Goal: Task Accomplishment & Management: Complete application form

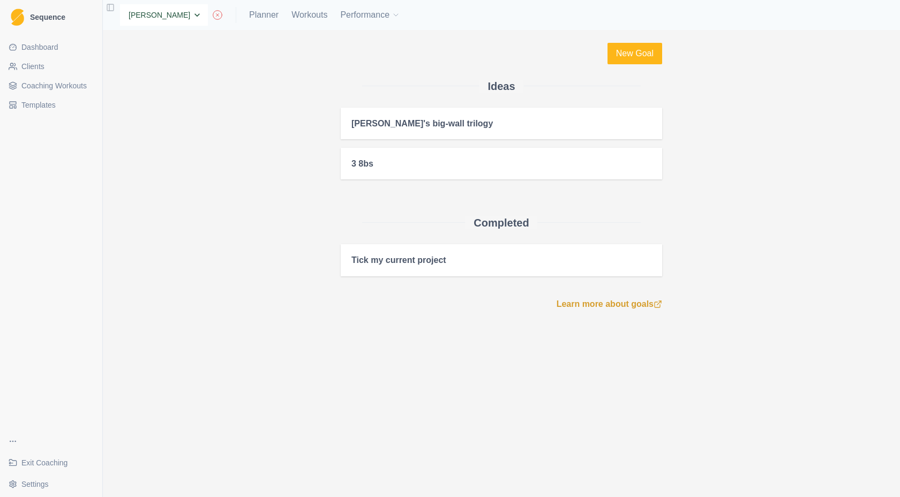
click at [151, 14] on select "None [PERSON_NAME]" at bounding box center [164, 14] width 88 height 21
click at [120, 4] on select "None [PERSON_NAME]" at bounding box center [164, 14] width 88 height 21
click at [151, 14] on select "None [PERSON_NAME]" at bounding box center [164, 14] width 88 height 21
click at [32, 66] on span "Clients" at bounding box center [32, 66] width 23 height 11
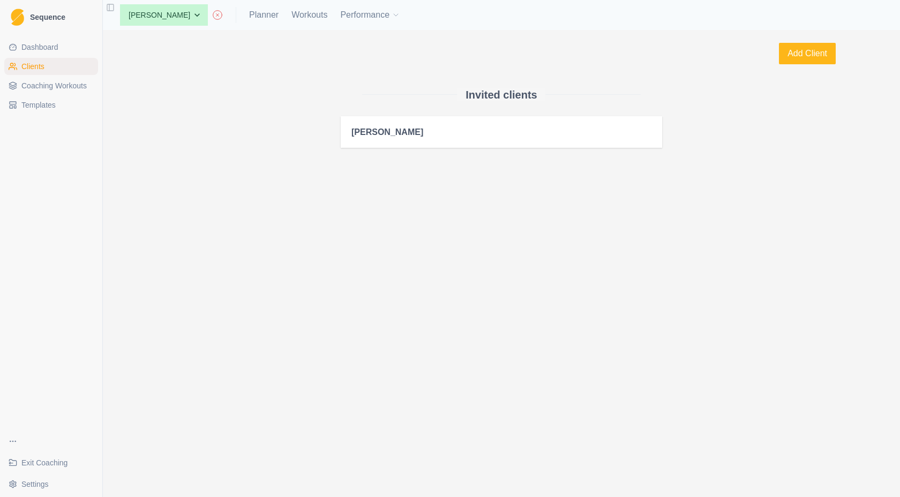
click at [410, 139] on div "Anna" at bounding box center [502, 132] width 322 height 32
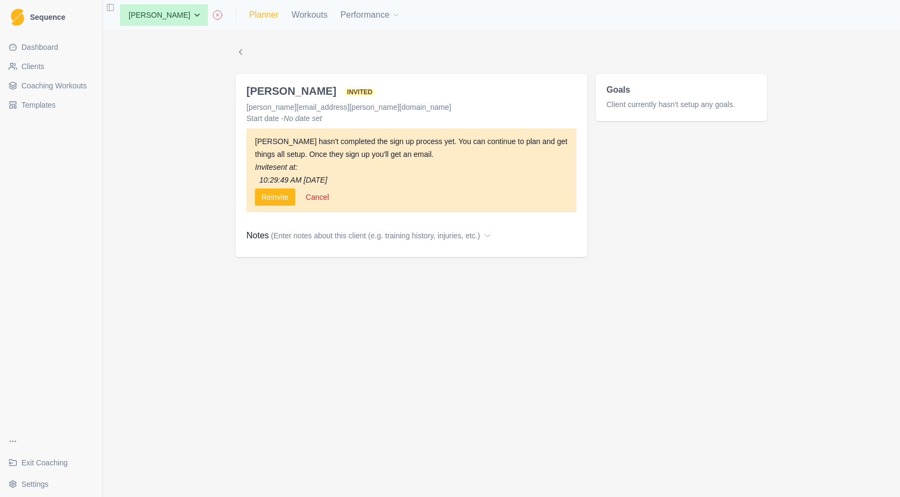
click at [249, 17] on link "Planner" at bounding box center [263, 15] width 29 height 13
select select "month"
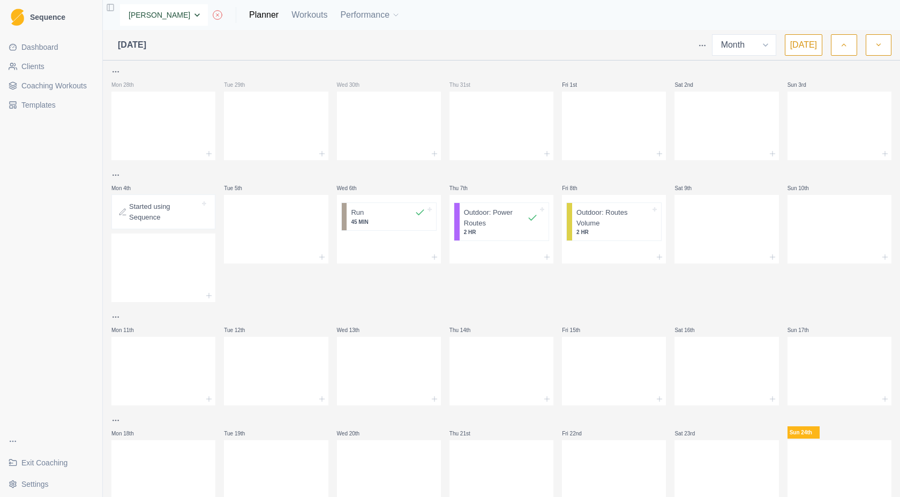
click at [146, 13] on select "None Anna" at bounding box center [164, 14] width 88 height 21
click at [120, 4] on select "None Anna" at bounding box center [164, 14] width 88 height 21
click at [291, 12] on link "Workouts" at bounding box center [309, 15] width 36 height 13
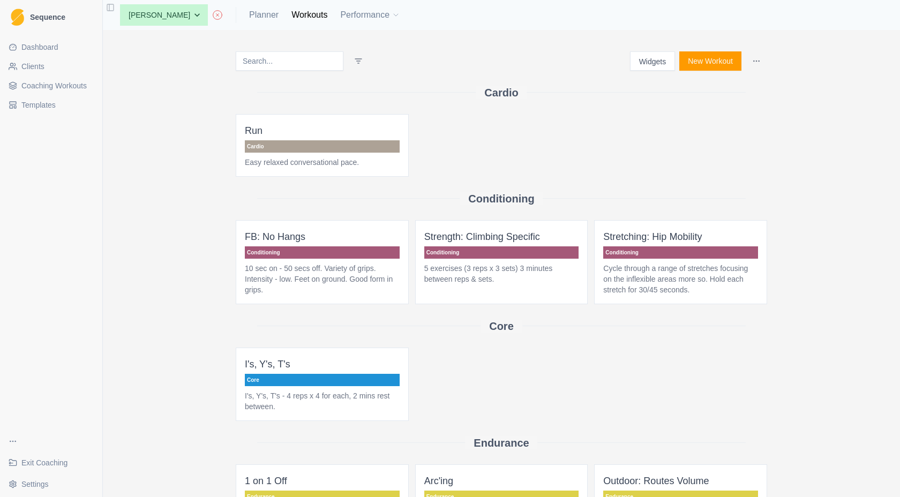
click at [758, 61] on html "Sequence Dashboard Clients Coaching Workouts Templates Exit Coaching Settings T…" at bounding box center [450, 248] width 900 height 497
click at [605, 199] on html "Sequence Dashboard Clients Coaching Workouts Templates Exit Coaching Settings T…" at bounding box center [450, 248] width 900 height 497
click at [137, 24] on select "None Anna" at bounding box center [164, 14] width 88 height 21
click at [44, 64] on span "Clients" at bounding box center [32, 66] width 23 height 11
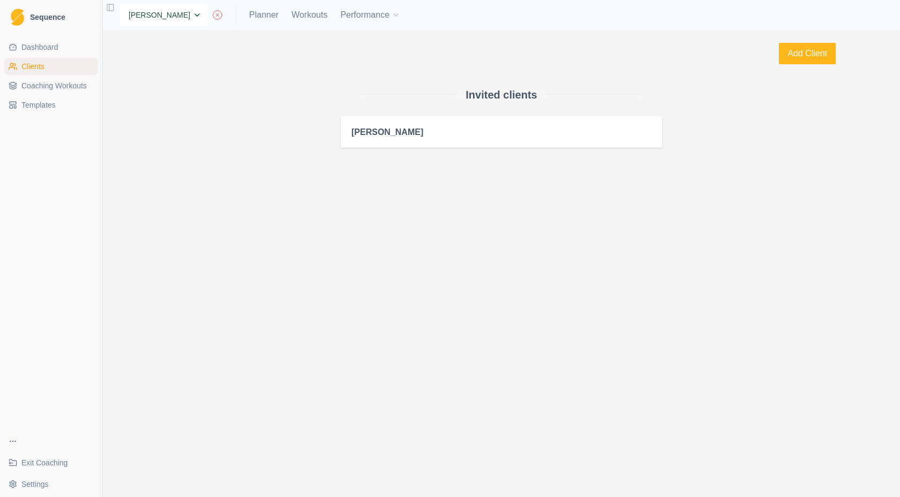
click at [151, 19] on select "None Anna" at bounding box center [164, 14] width 88 height 21
click at [120, 4] on select "None Anna" at bounding box center [164, 14] width 88 height 21
click at [249, 16] on link "Planner" at bounding box center [263, 15] width 29 height 13
select select "month"
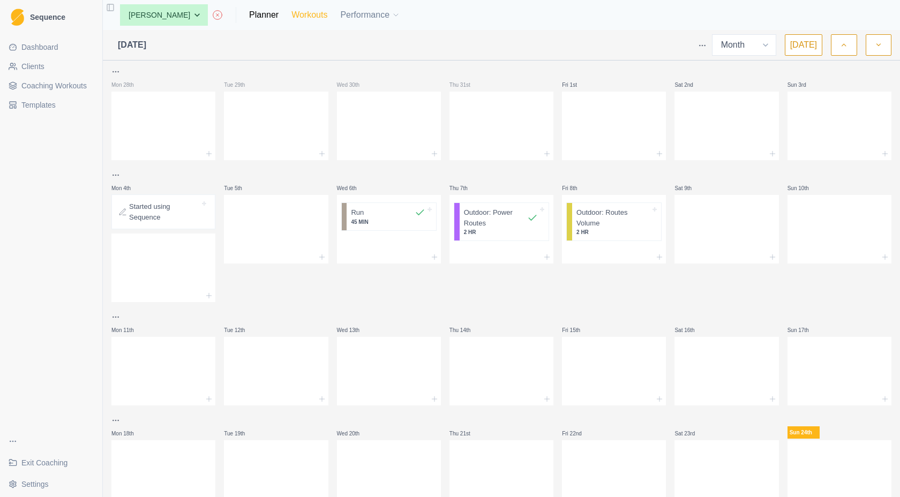
click at [291, 13] on link "Workouts" at bounding box center [309, 15] width 36 height 13
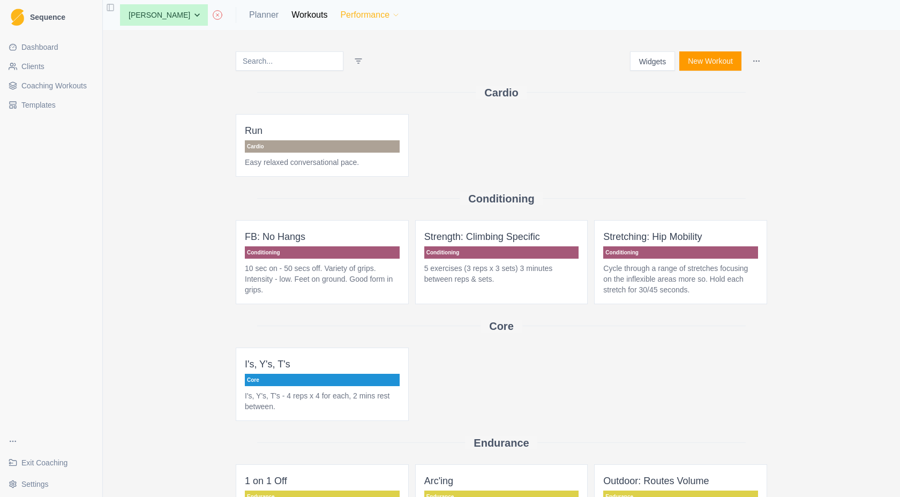
click at [340, 19] on button "Performance" at bounding box center [370, 14] width 60 height 21
click at [291, 12] on link "Workouts" at bounding box center [309, 15] width 36 height 13
click at [249, 13] on link "Planner" at bounding box center [263, 15] width 29 height 13
select select "month"
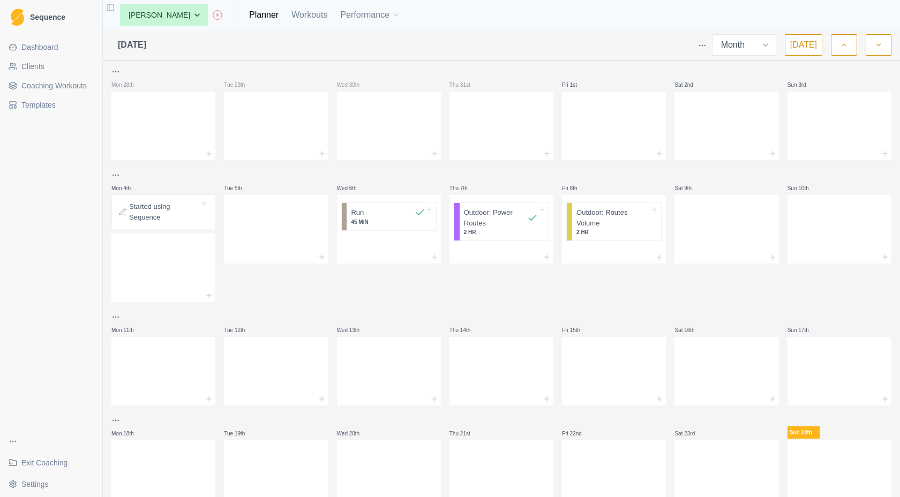
click at [54, 53] on link "Dashboard" at bounding box center [51, 47] width 94 height 17
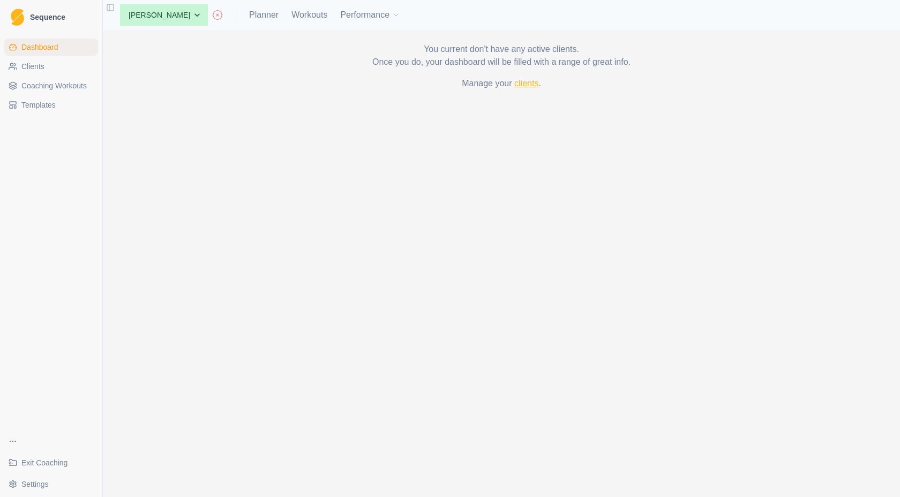
click at [532, 84] on link "clients" at bounding box center [526, 83] width 24 height 9
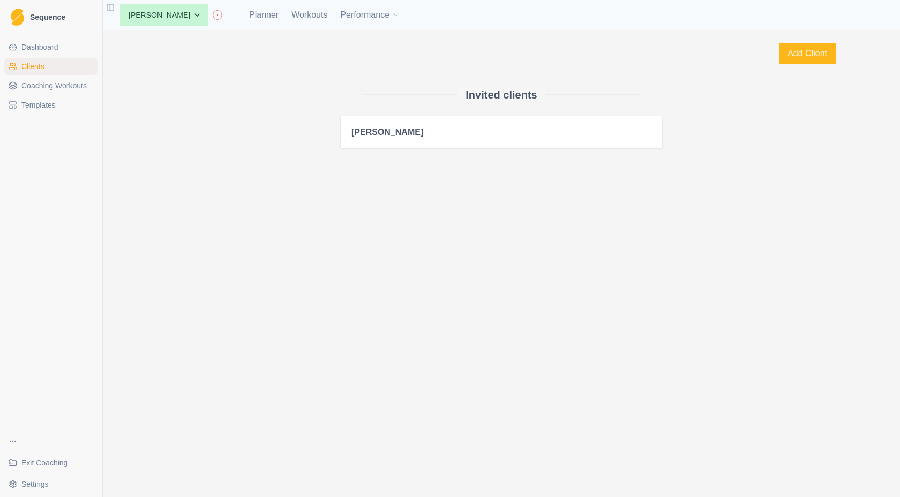
click at [463, 134] on h2 "[PERSON_NAME]" at bounding box center [502, 132] width 300 height 10
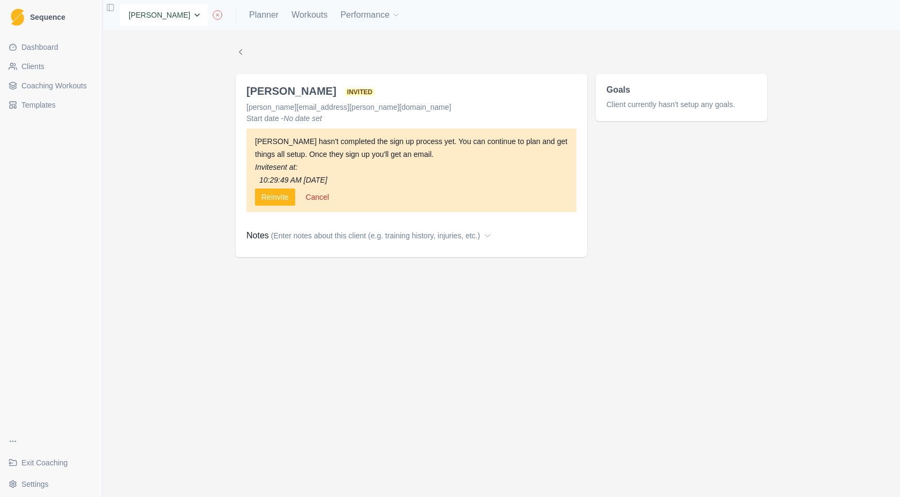
click at [145, 16] on select "None Anna" at bounding box center [164, 14] width 88 height 21
click at [120, 4] on select "None Anna" at bounding box center [164, 14] width 88 height 21
click at [249, 17] on link "Planner" at bounding box center [263, 15] width 29 height 13
select select "month"
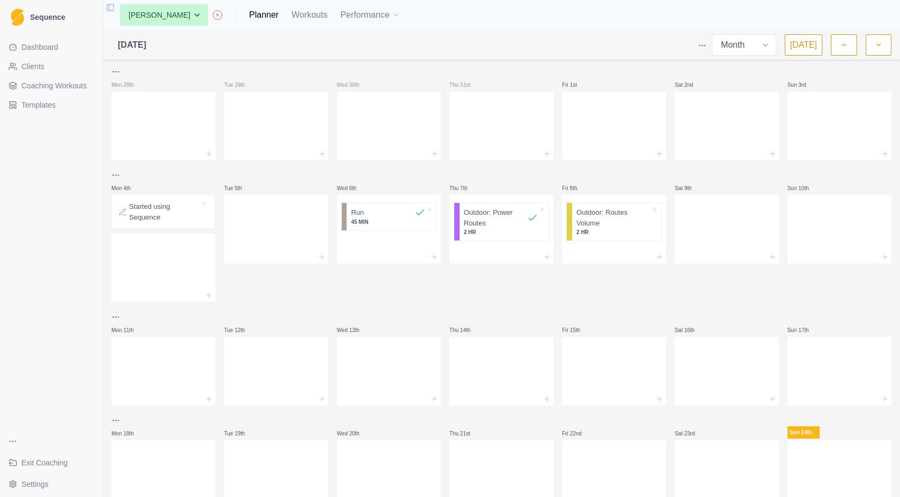
click at [48, 93] on link "Coaching Workouts" at bounding box center [51, 85] width 94 height 17
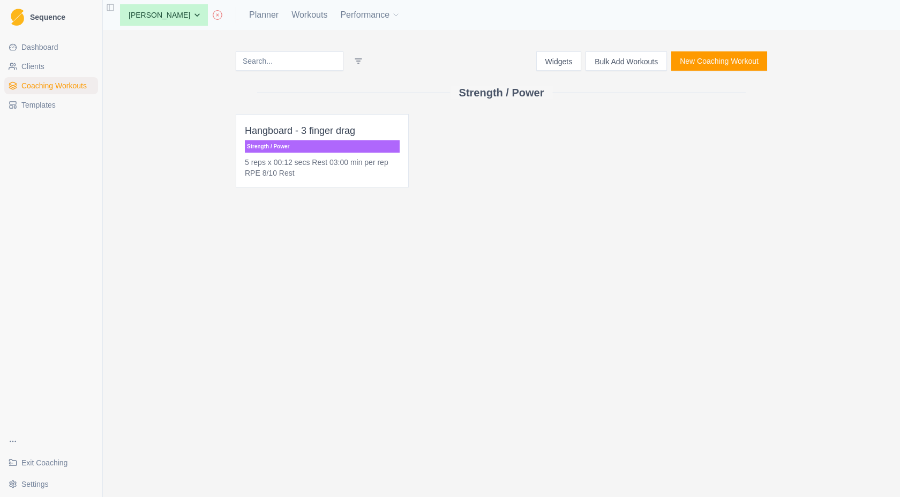
click at [487, 103] on div "Strength / Power" at bounding box center [502, 92] width 532 height 43
click at [732, 58] on button "New Coaching Workout" at bounding box center [719, 60] width 96 height 19
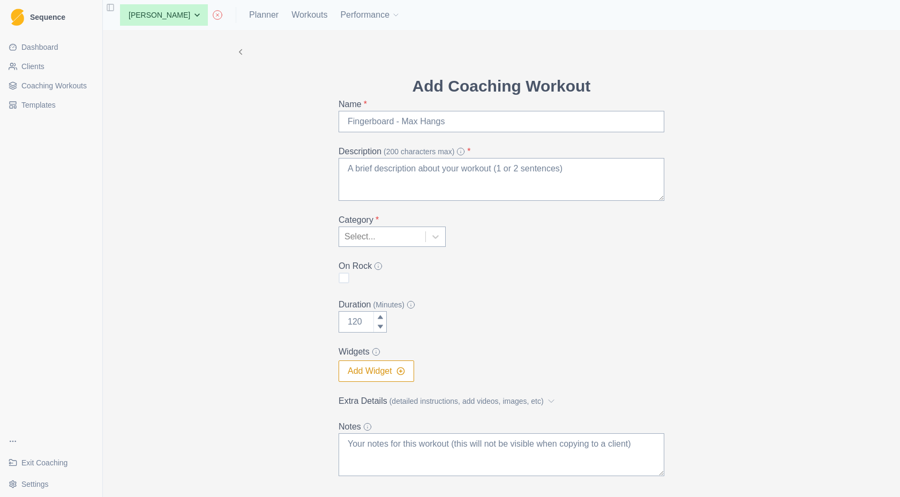
click at [375, 77] on p "Add Coaching Workout" at bounding box center [502, 86] width 326 height 24
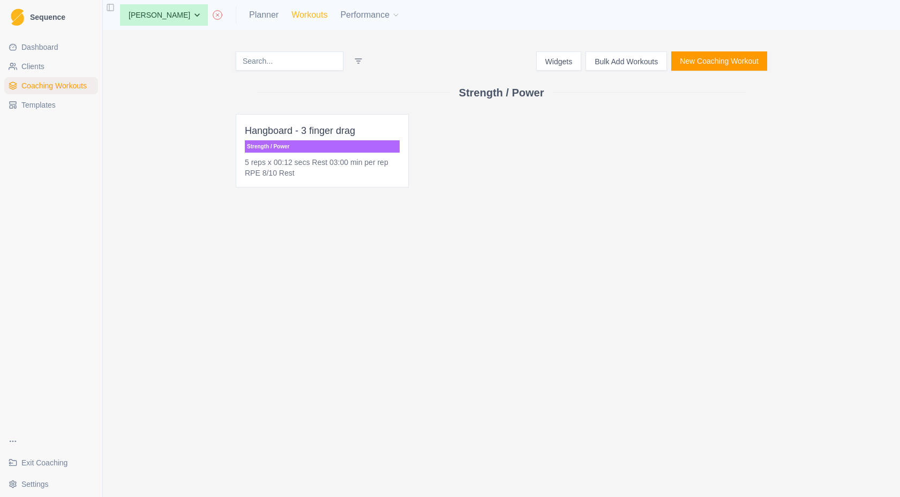
click at [291, 19] on link "Workouts" at bounding box center [309, 15] width 36 height 13
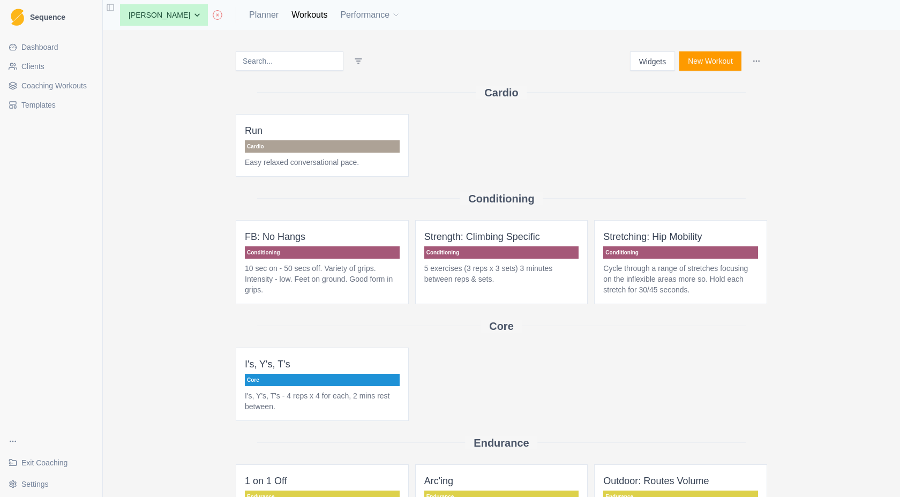
click at [369, 238] on p "FB: No Hangs" at bounding box center [322, 236] width 155 height 15
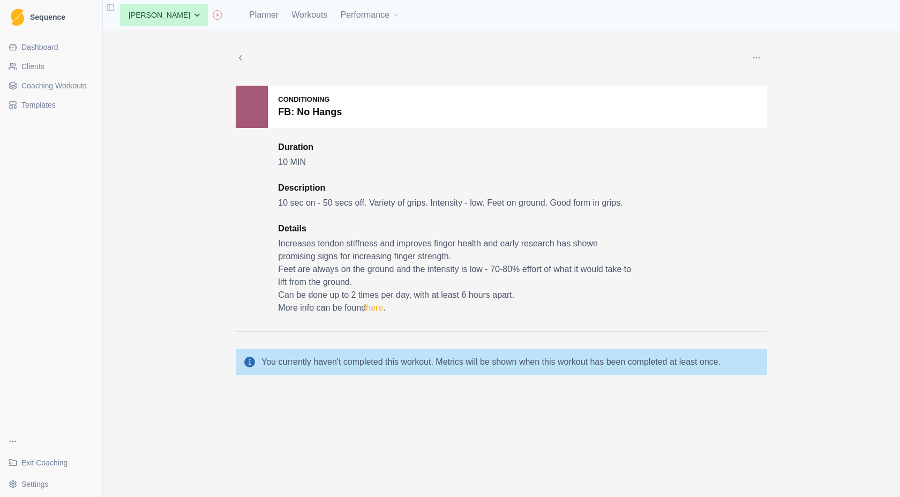
click at [244, 63] on div "Edit Duplicate Archive Delete" at bounding box center [502, 57] width 532 height 21
click at [243, 60] on icon at bounding box center [241, 58] width 10 height 10
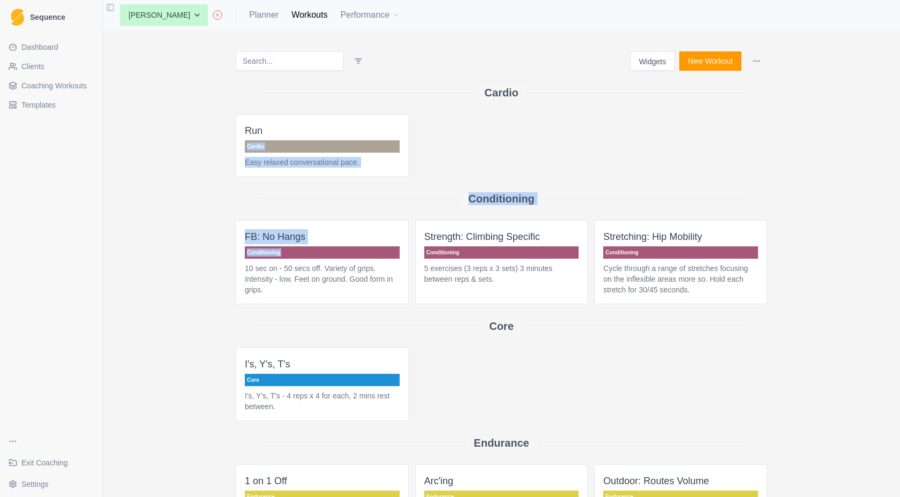
drag, startPoint x: 305, startPoint y: 263, endPoint x: 176, endPoint y: 162, distance: 163.5
click at [171, 157] on div "Widgets New Workout Cardio Run Cardio Easy relaxed conversational pace. Conditi…" at bounding box center [501, 263] width 797 height 467
click at [190, 222] on div "Widgets New Workout Cardio Run Cardio Easy relaxed conversational pace. Conditi…" at bounding box center [501, 263] width 797 height 467
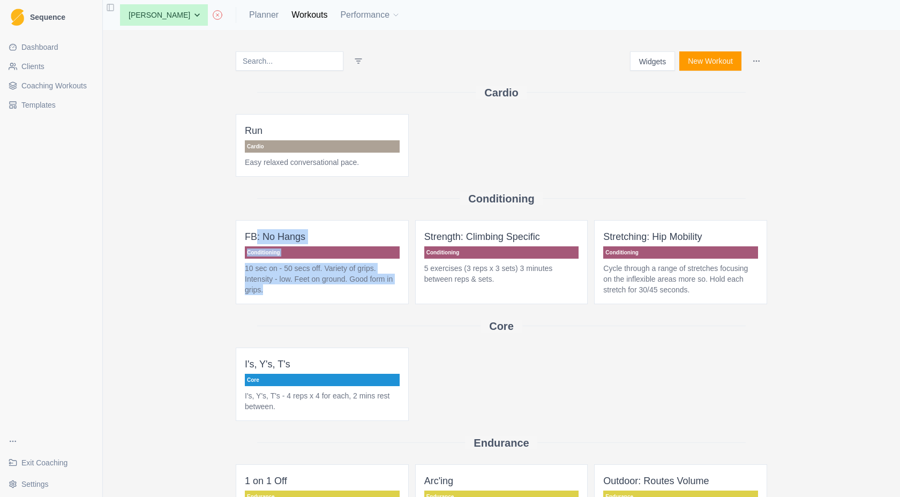
drag, startPoint x: 251, startPoint y: 241, endPoint x: 296, endPoint y: 298, distance: 72.5
click at [296, 298] on span "FB: No Hangs Conditioning 10 sec on - 50 secs off. Variety of grips. Intensity …" at bounding box center [322, 262] width 173 height 84
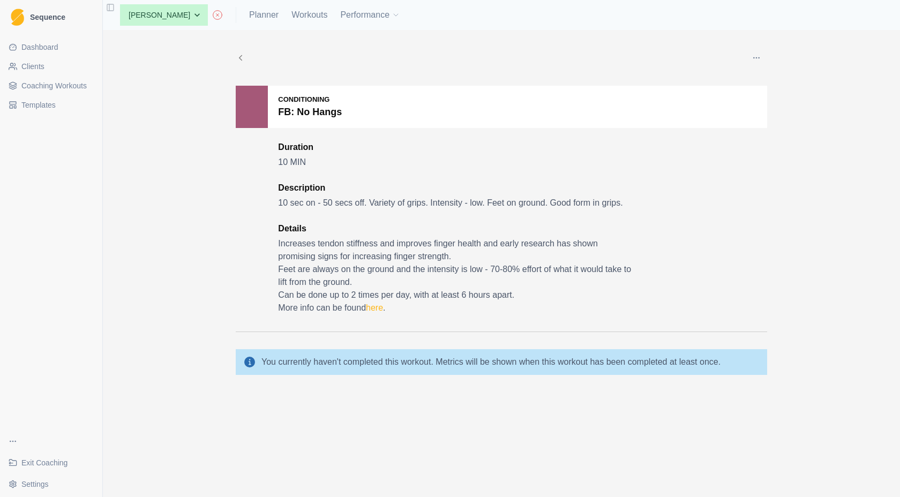
click at [246, 173] on div "Conditioning FB: No Hangs Duration 10 MIN Description 10 sec on - 50 secs off. …" at bounding box center [502, 209] width 532 height 246
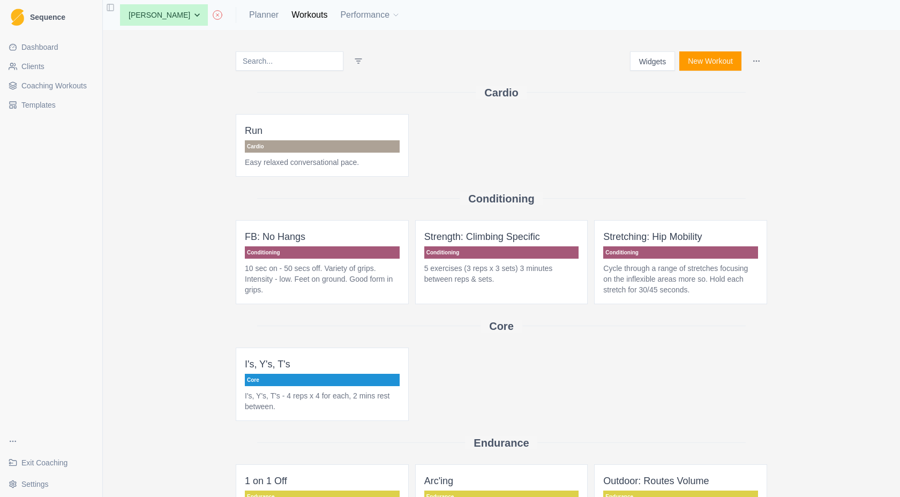
click at [343, 64] on html "Sequence Dashboard Clients Coaching Workouts Templates Exit Coaching Settings T…" at bounding box center [450, 248] width 900 height 497
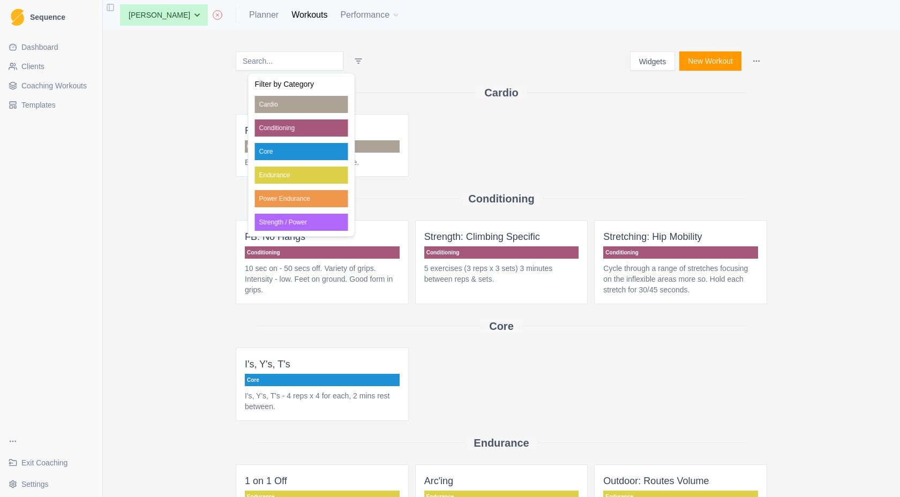
click at [543, 63] on html "Sequence Dashboard Clients Coaching Workouts Templates Exit Coaching Settings T…" at bounding box center [450, 248] width 900 height 497
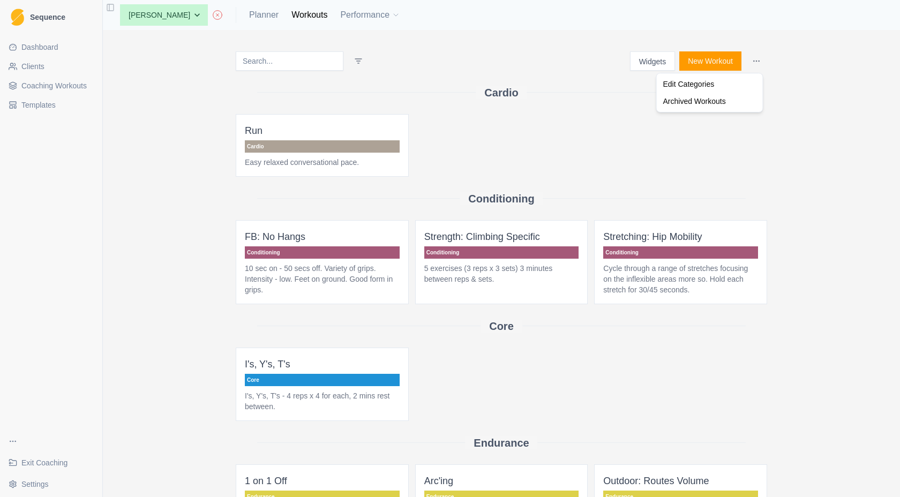
click at [755, 65] on html "Sequence Dashboard Clients Coaching Workouts Templates Exit Coaching Settings T…" at bounding box center [450, 248] width 900 height 497
click at [747, 78] on div "Edit Categories" at bounding box center [710, 84] width 102 height 17
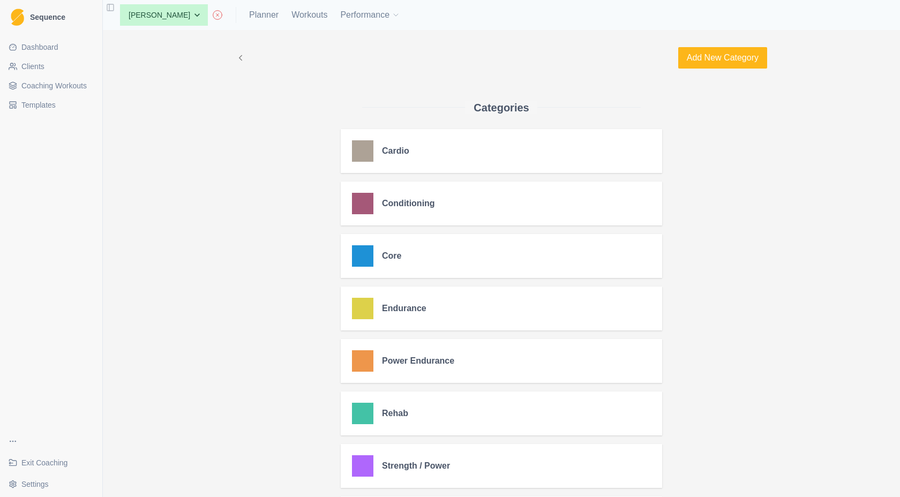
click at [54, 18] on span "Sequence" at bounding box center [47, 17] width 35 height 8
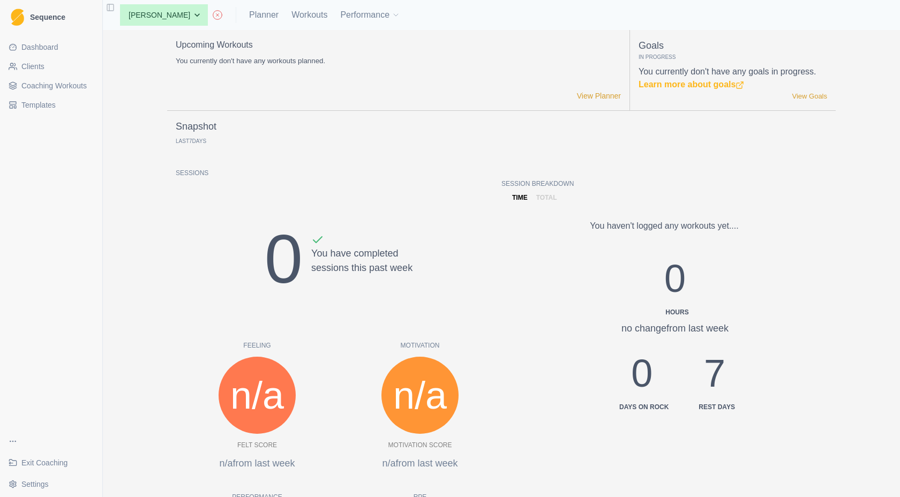
click at [49, 74] on link "Clients" at bounding box center [51, 66] width 94 height 17
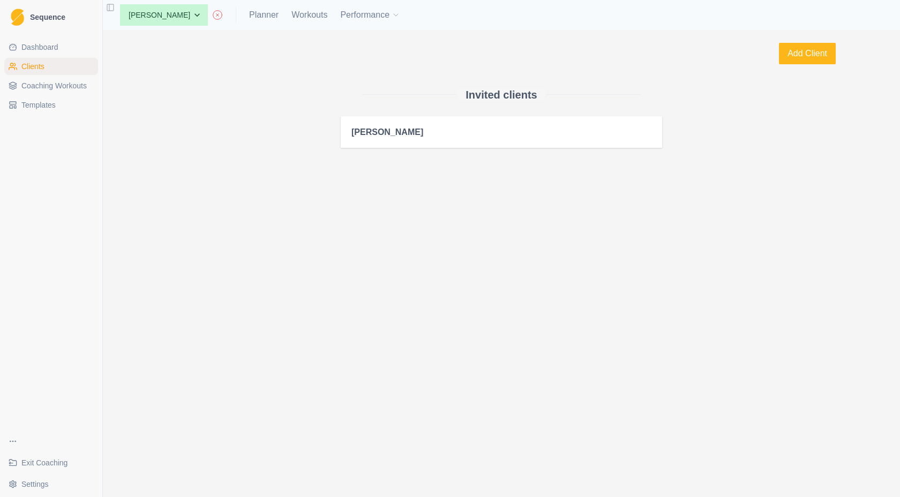
click at [385, 140] on div "[PERSON_NAME]" at bounding box center [502, 132] width 322 height 32
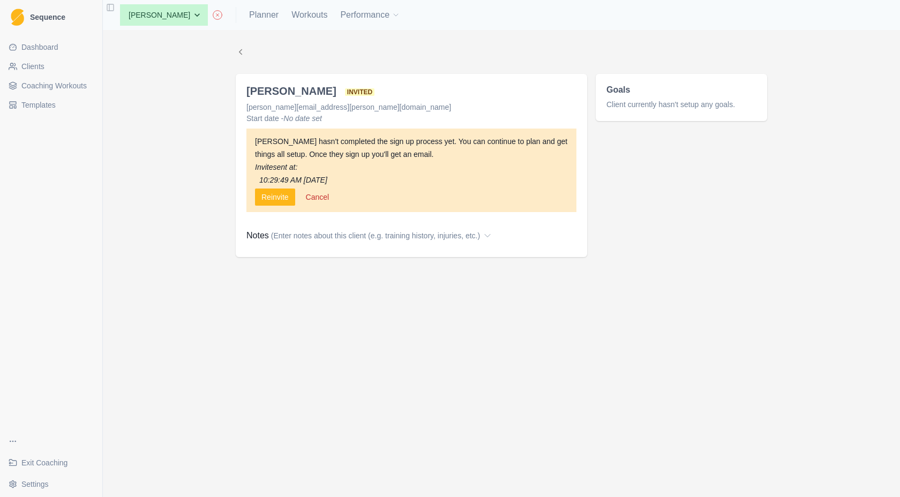
click at [77, 104] on link "Templates" at bounding box center [51, 104] width 94 height 17
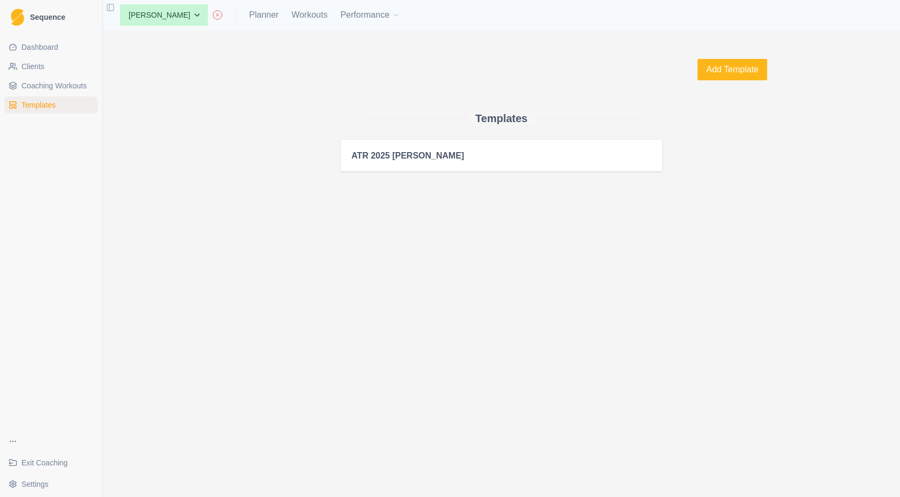
click at [68, 86] on span "Coaching Workouts" at bounding box center [53, 85] width 65 height 11
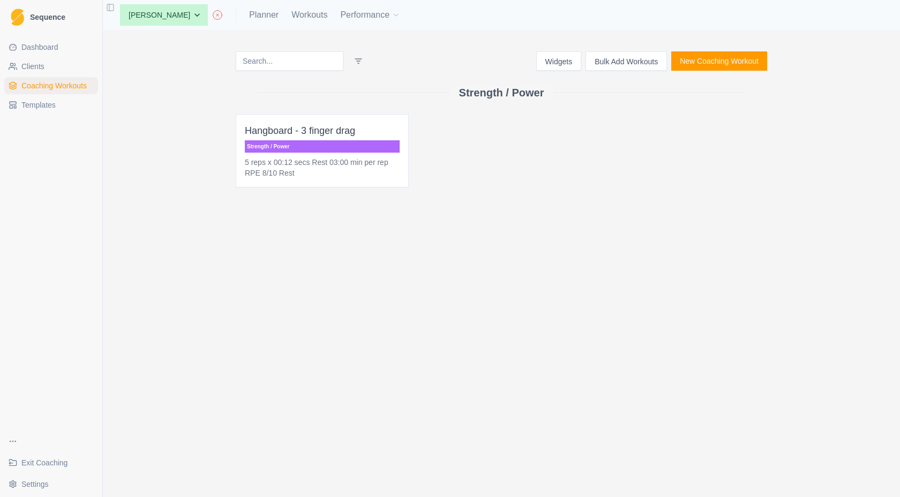
click at [349, 57] on html "Sequence Dashboard Clients Coaching Workouts Templates Exit Coaching Settings T…" at bounding box center [450, 248] width 900 height 497
click at [354, 224] on html "Sequence Dashboard Clients Coaching Workouts Templates Exit Coaching Settings T…" at bounding box center [450, 248] width 900 height 497
click at [71, 468] on link "Exit Coaching" at bounding box center [51, 462] width 94 height 17
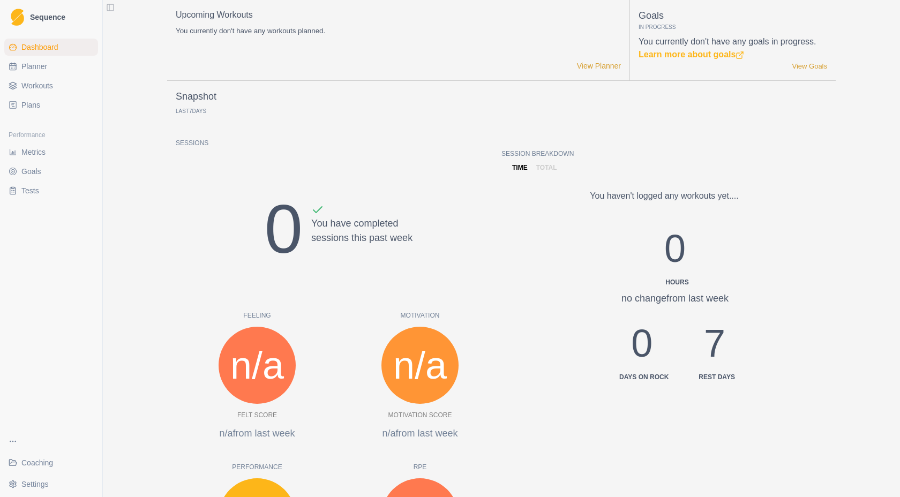
click at [32, 465] on span "Coaching" at bounding box center [37, 463] width 32 height 11
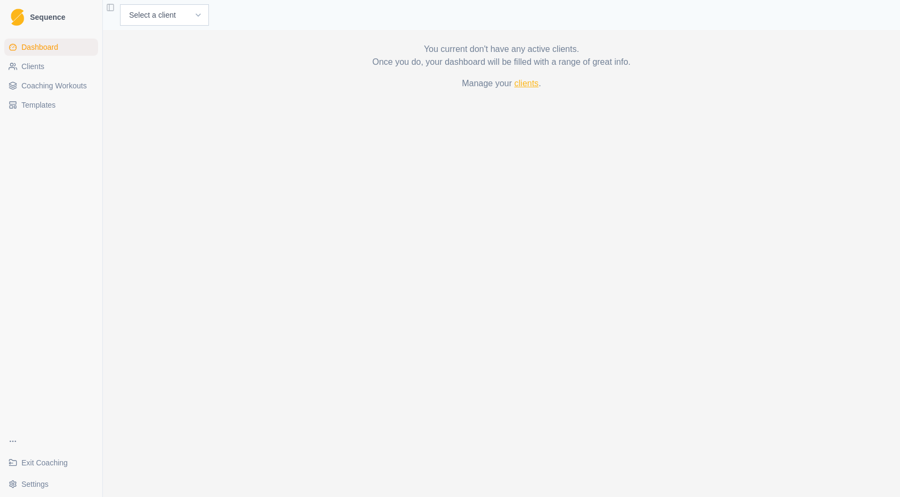
click at [523, 79] on link "clients" at bounding box center [526, 83] width 24 height 9
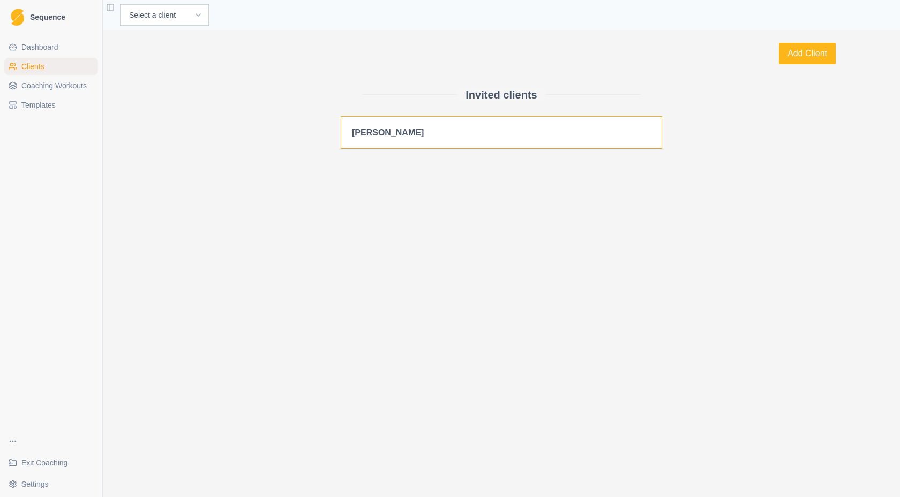
click at [507, 126] on div "Anna" at bounding box center [501, 133] width 320 height 32
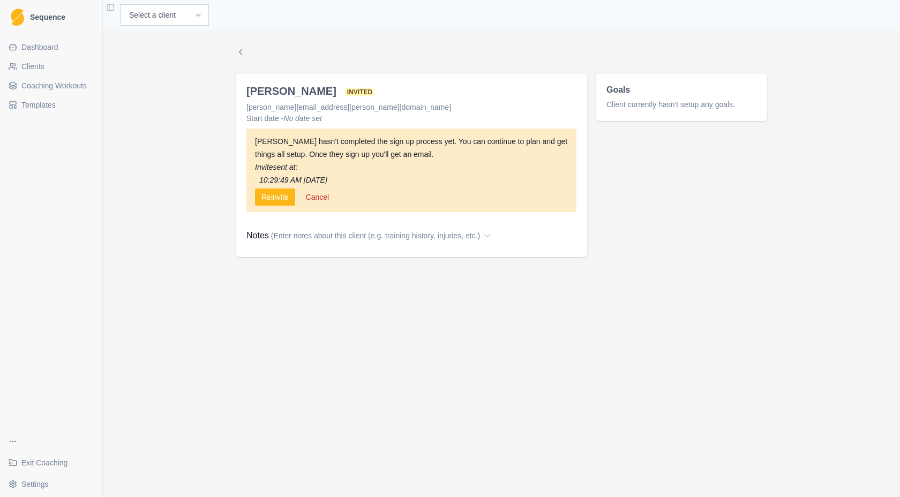
click at [316, 237] on span "(Enter notes about this client (e.g. training history, injuries, etc.)" at bounding box center [375, 235] width 209 height 11
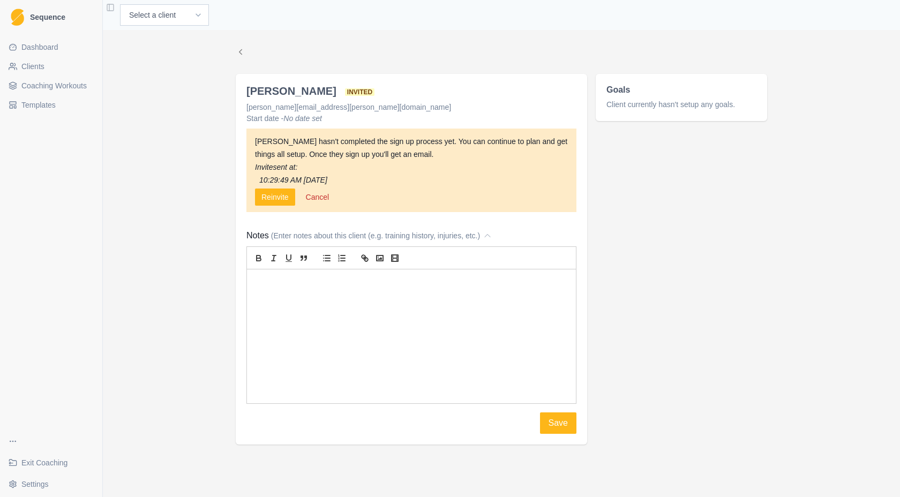
click at [316, 237] on span "(Enter notes about this client (e.g. training history, injuries, etc.)" at bounding box center [375, 235] width 209 height 11
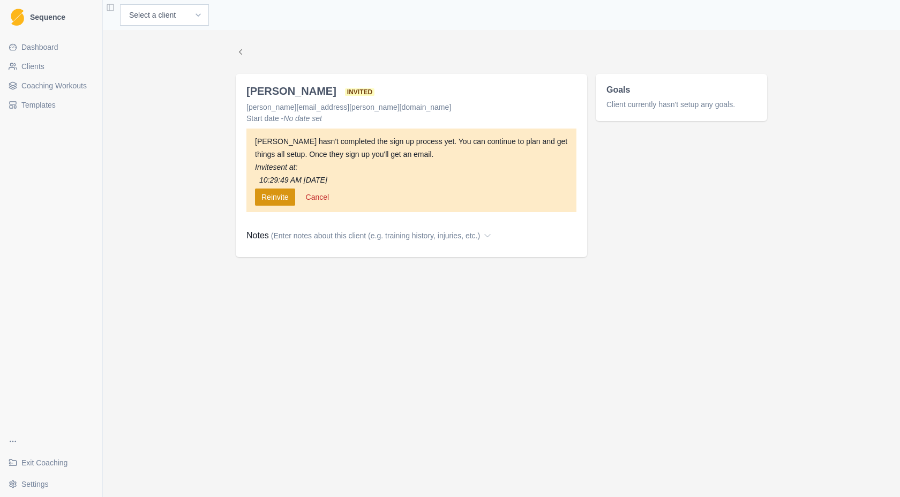
click at [287, 201] on button "Reinvite" at bounding box center [275, 197] width 40 height 17
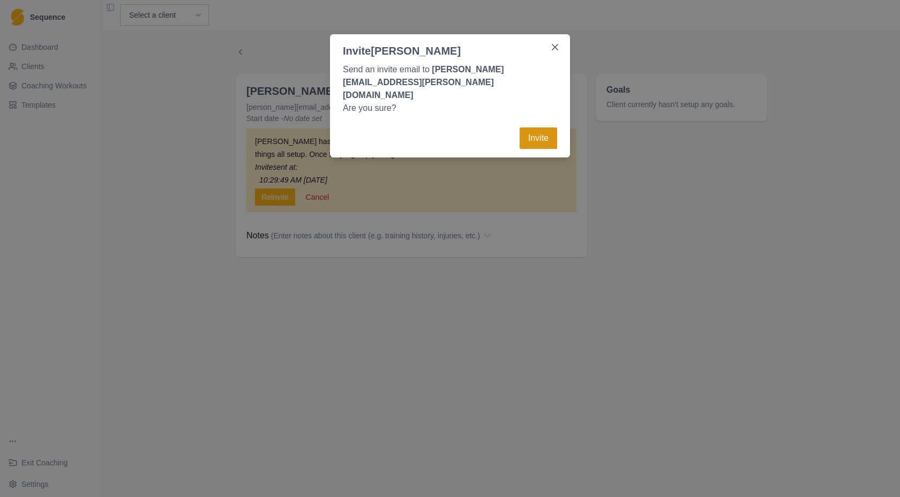
click at [533, 128] on button "Invite" at bounding box center [539, 138] width 38 height 21
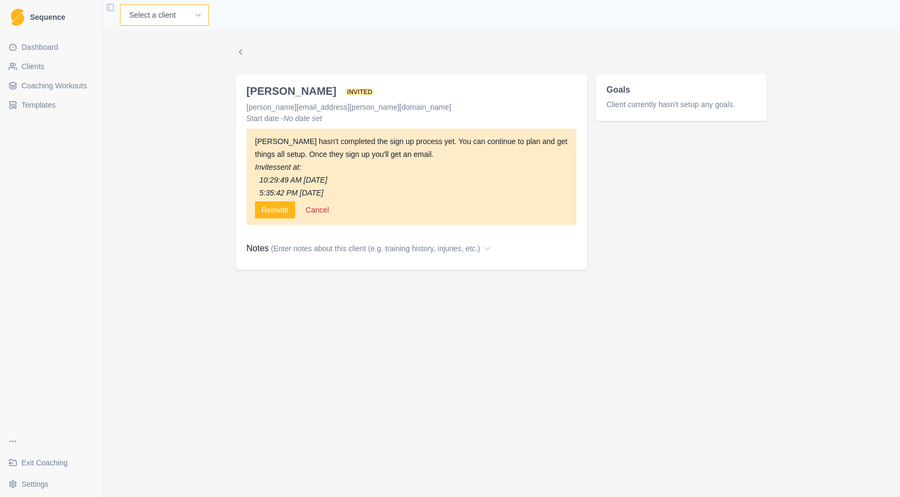
click at [167, 16] on select "Select a client Anna" at bounding box center [164, 14] width 89 height 21
select select "65767544-f1a6-4a7a-87a3-40bb6ec2ba6f"
click at [120, 4] on select "Select a client Anna" at bounding box center [164, 14] width 89 height 21
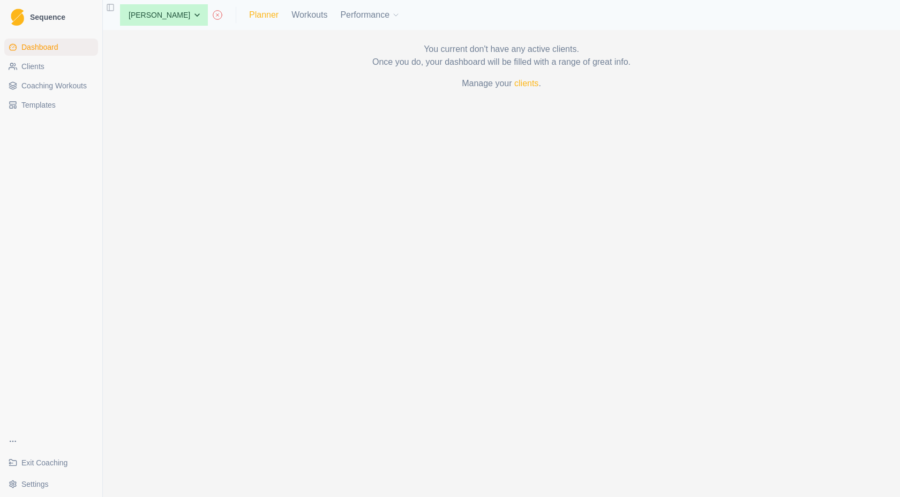
click at [249, 18] on link "Planner" at bounding box center [263, 15] width 29 height 13
select select "month"
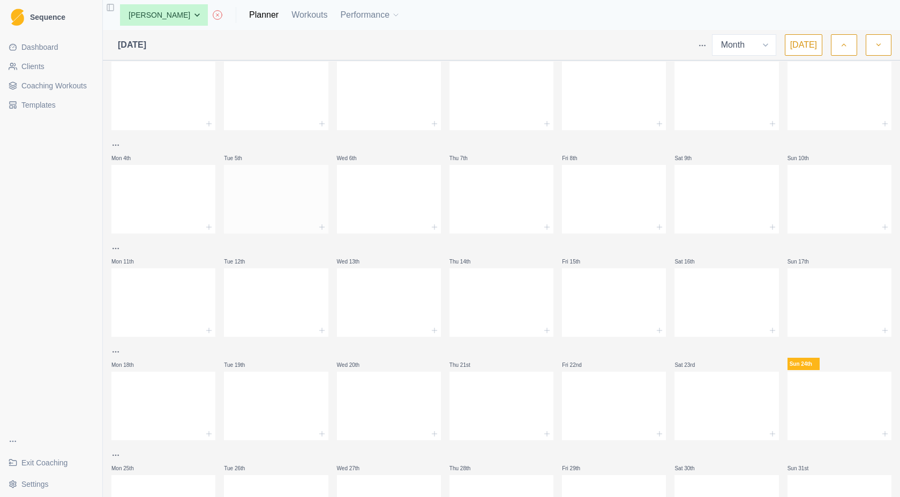
scroll to position [107, 0]
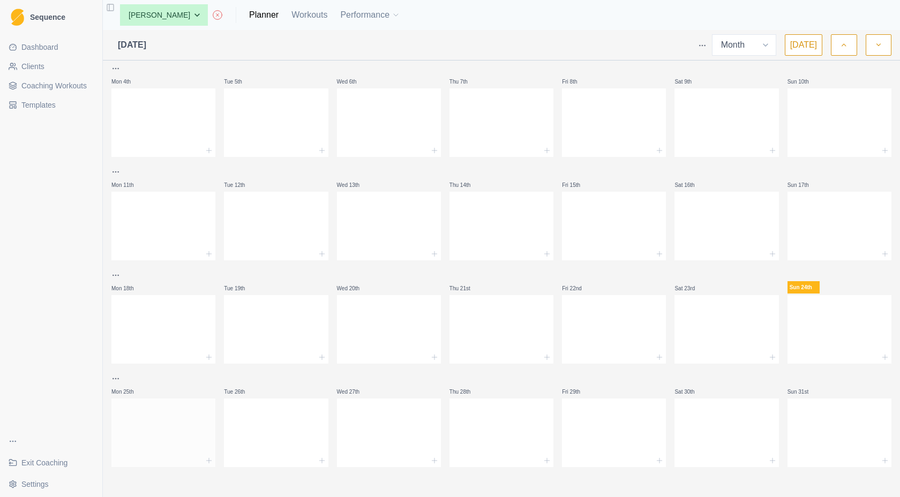
click at [176, 407] on div at bounding box center [163, 403] width 104 height 9
click at [209, 459] on icon at bounding box center [209, 461] width 9 height 9
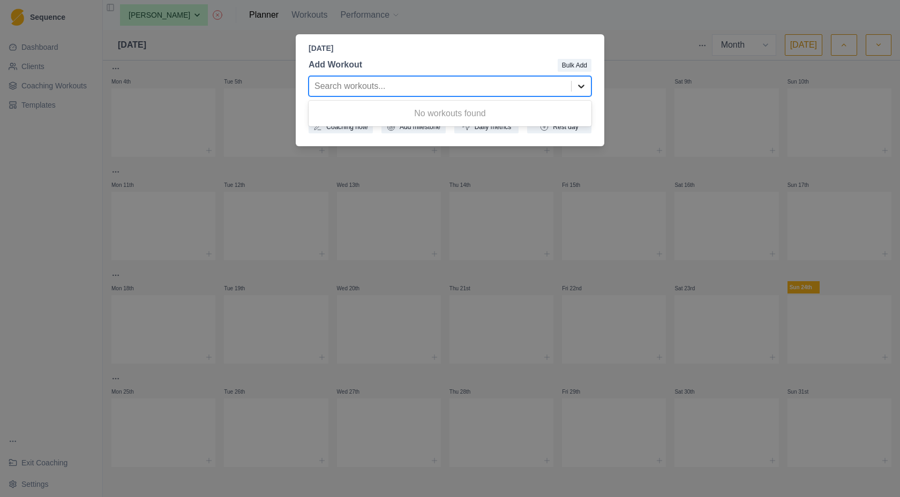
click at [578, 84] on icon at bounding box center [581, 86] width 11 height 11
click at [487, 118] on div "No workouts found" at bounding box center [450, 113] width 283 height 21
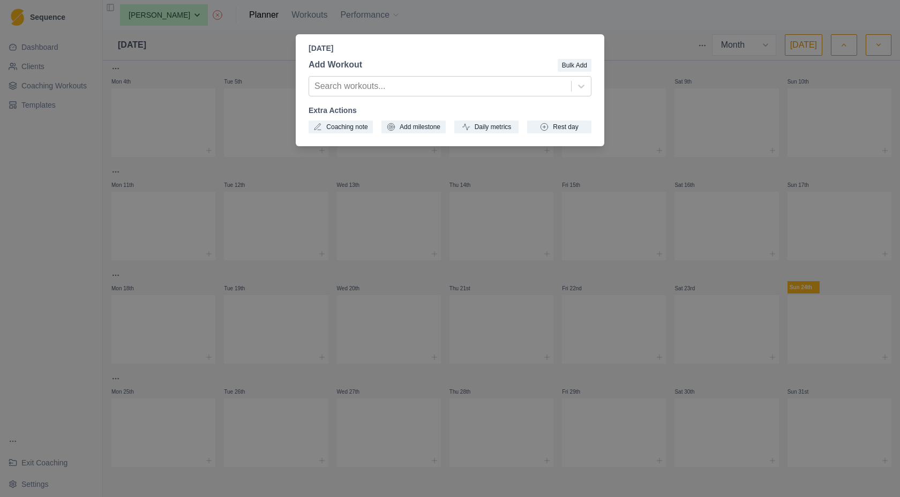
click at [493, 37] on header "Monday, August 25th, 2025" at bounding box center [450, 44] width 309 height 20
click at [495, 19] on div "Monday, August 25th, 2025 Add Workout Bulk Add Search workouts... Extra Actions…" at bounding box center [450, 248] width 900 height 497
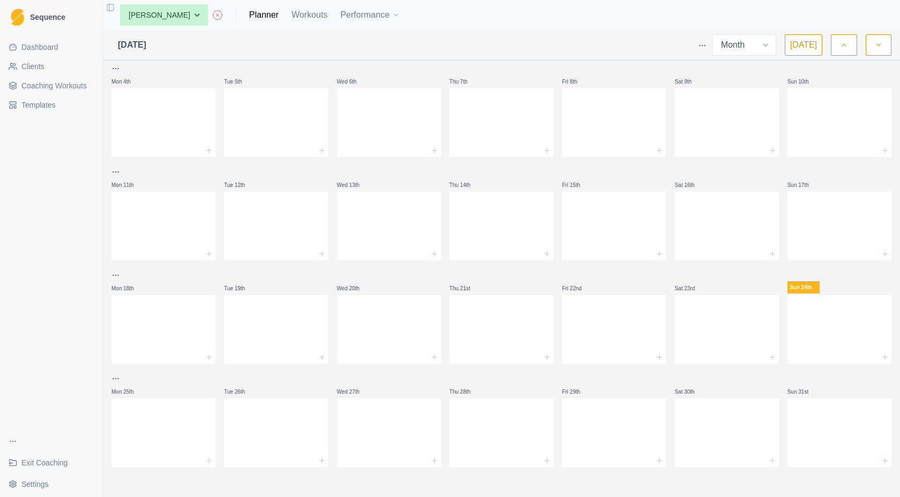
click at [84, 94] on link "Coaching Workouts" at bounding box center [51, 85] width 94 height 17
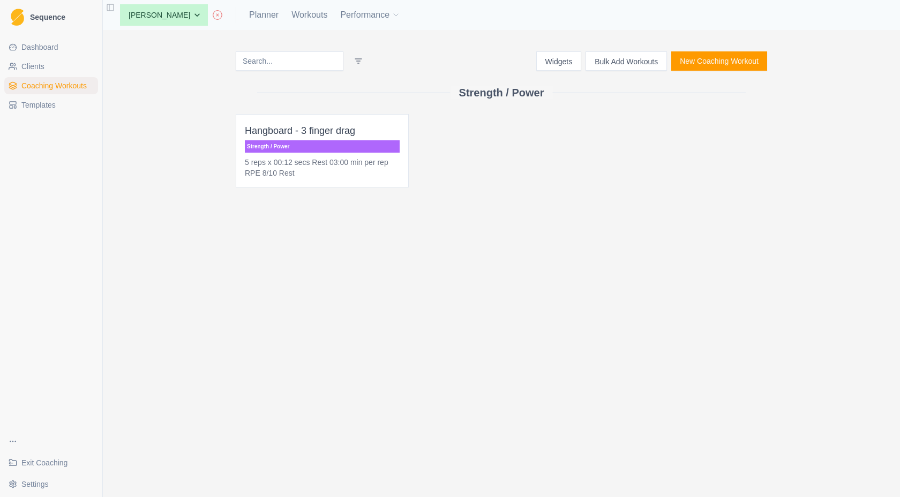
click at [648, 63] on button "Bulk Add Workouts" at bounding box center [626, 60] width 81 height 19
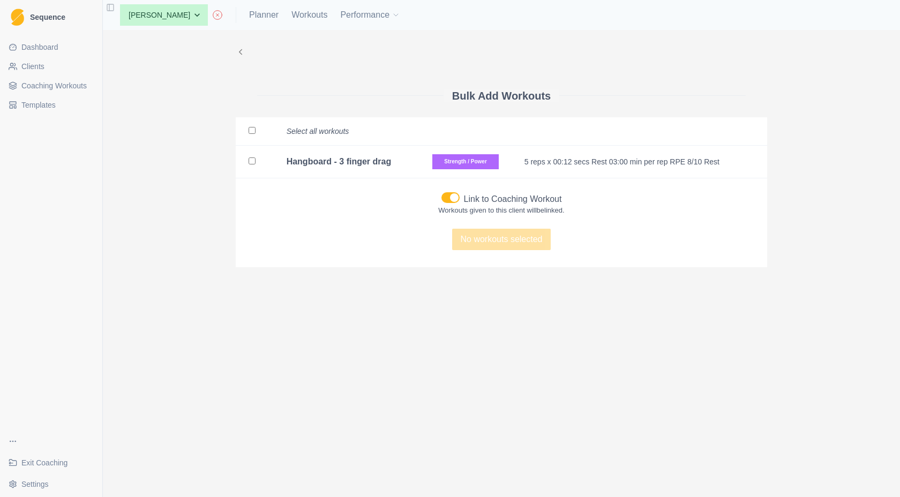
click at [453, 201] on span at bounding box center [454, 197] width 9 height 9
click at [442, 192] on input "Link to Coaching Workout" at bounding box center [441, 192] width 1 height 1
click at [452, 198] on span at bounding box center [451, 197] width 18 height 11
click at [442, 192] on input "Link to Coaching Workout" at bounding box center [441, 192] width 1 height 1
click at [34, 53] on link "Dashboard" at bounding box center [51, 47] width 94 height 17
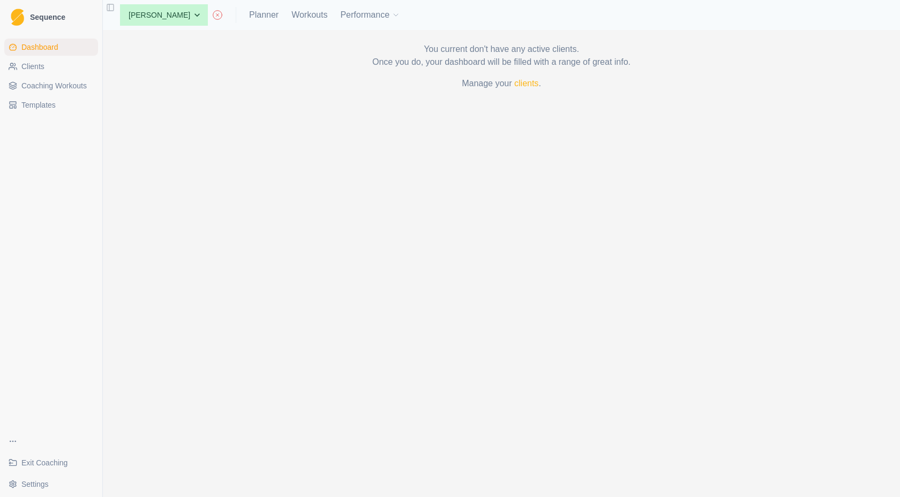
click at [51, 51] on span "Dashboard" at bounding box center [39, 47] width 37 height 11
click at [237, 7] on div "None Anna Planner Workouts Performance" at bounding box center [255, 14] width 289 height 21
click at [249, 13] on link "Planner" at bounding box center [263, 15] width 29 height 13
select select "month"
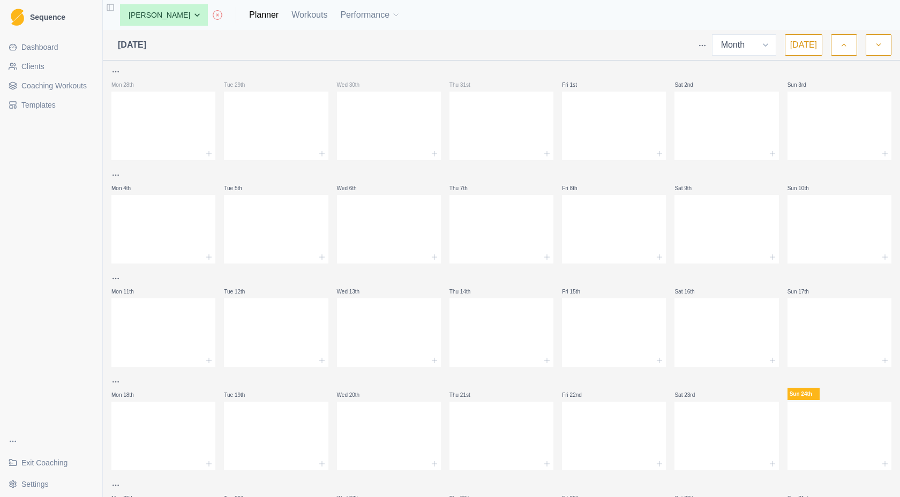
click at [55, 462] on span "Exit Coaching" at bounding box center [44, 463] width 46 height 11
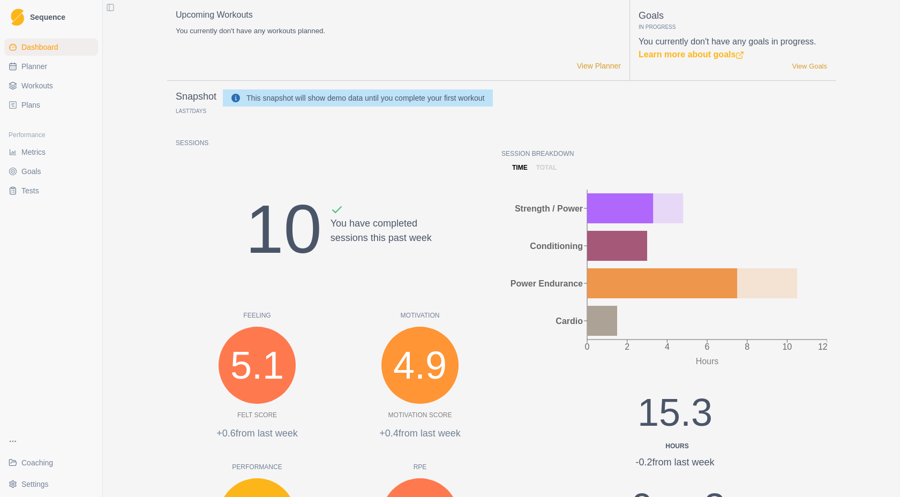
click at [46, 89] on span "Workouts" at bounding box center [37, 85] width 32 height 11
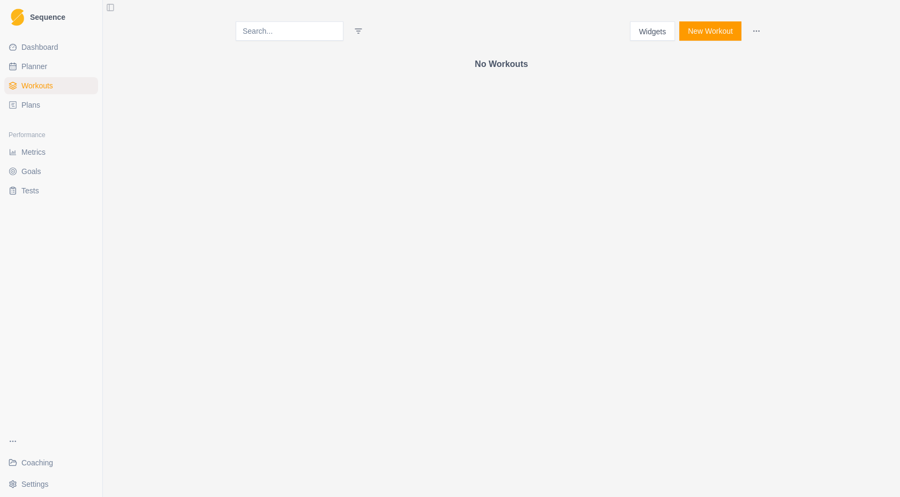
click at [46, 89] on span "Workouts" at bounding box center [37, 85] width 32 height 11
click at [43, 52] on span "Dashboard" at bounding box center [39, 47] width 37 height 11
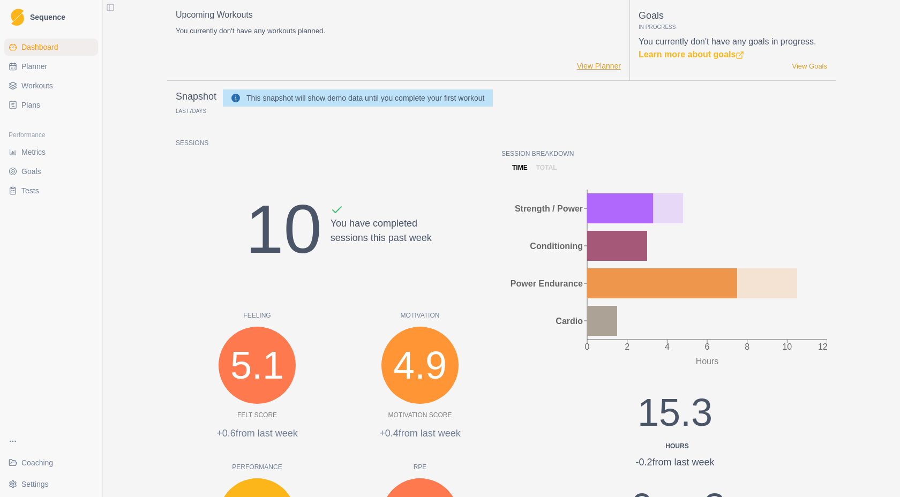
click at [605, 70] on link "View Planner" at bounding box center [599, 66] width 44 height 11
select select "month"
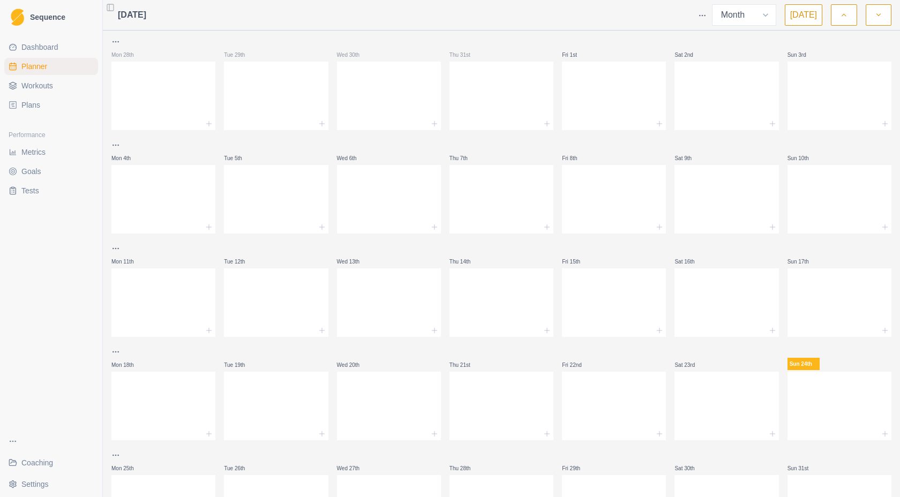
click at [57, 50] on span "Dashboard" at bounding box center [39, 47] width 37 height 11
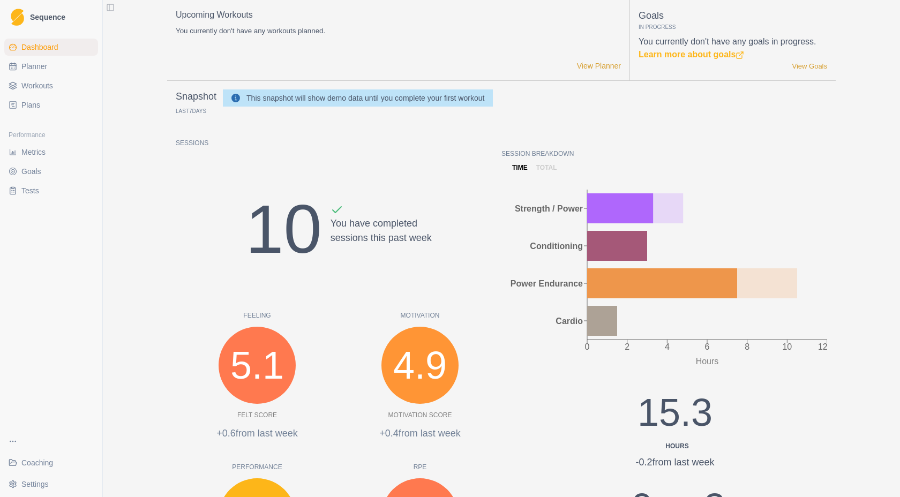
click at [55, 87] on link "Workouts" at bounding box center [51, 85] width 94 height 17
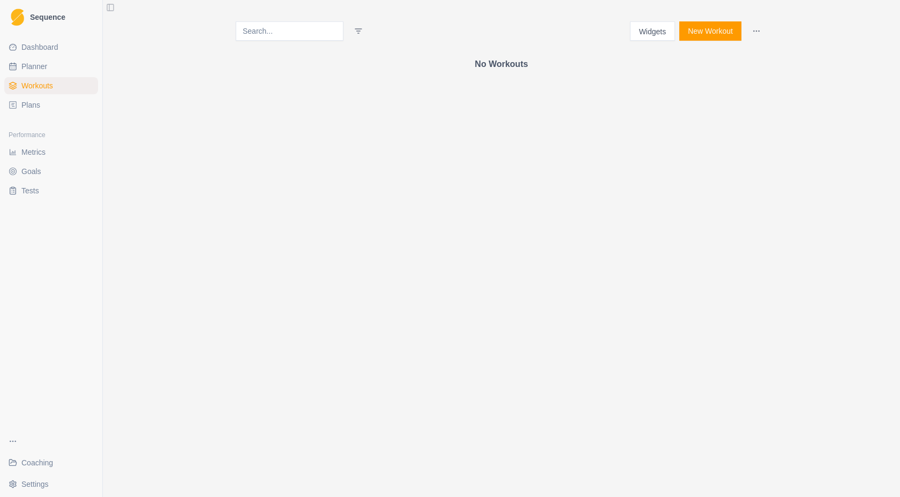
click at [44, 68] on span "Planner" at bounding box center [34, 66] width 26 height 11
select select "month"
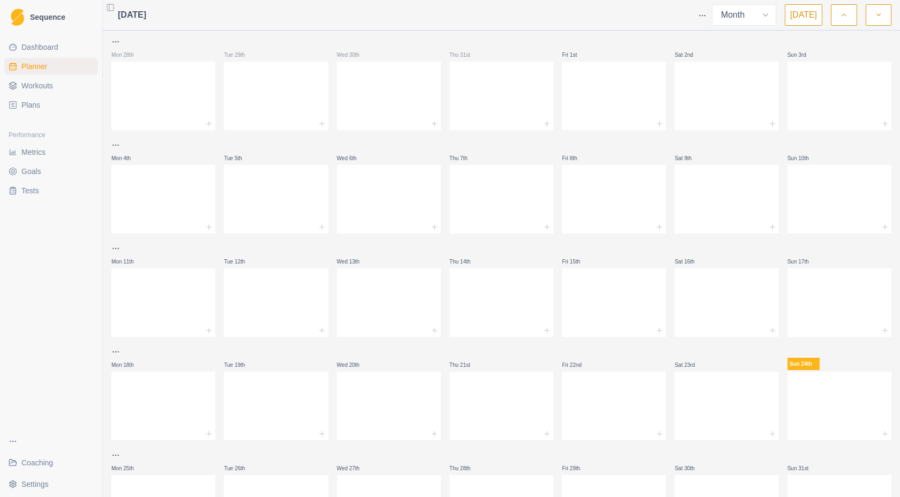
click at [40, 462] on span "Coaching" at bounding box center [37, 463] width 32 height 11
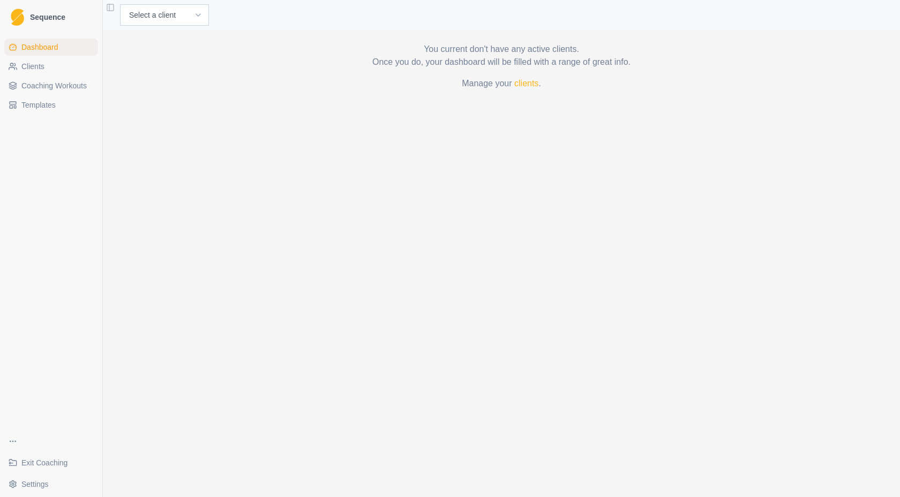
click at [54, 71] on link "Clients" at bounding box center [51, 66] width 94 height 17
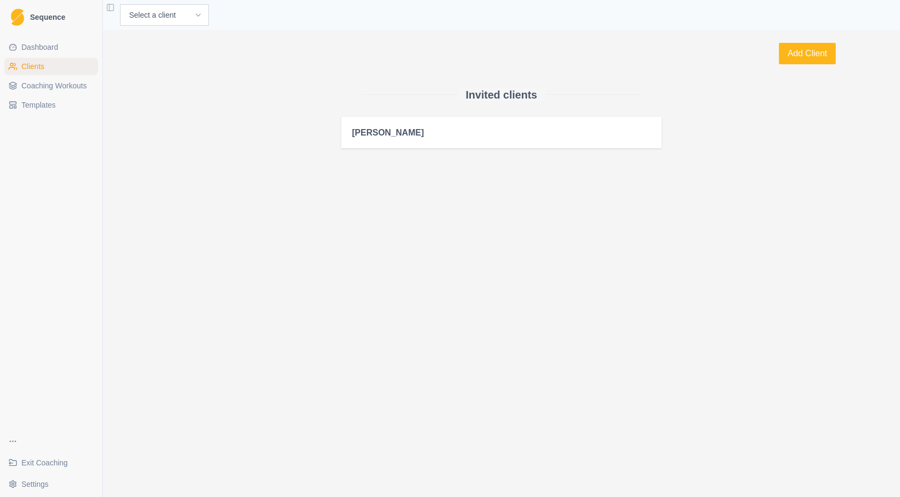
click at [50, 52] on span "Dashboard" at bounding box center [39, 47] width 37 height 11
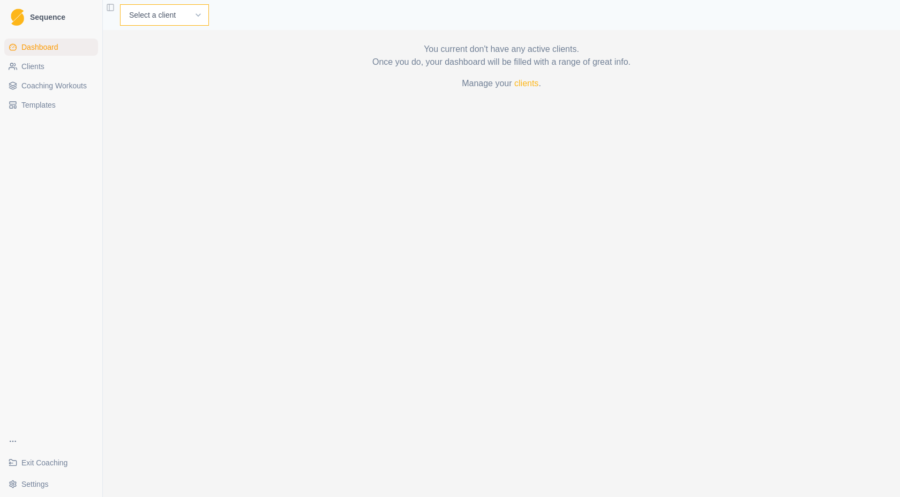
click at [147, 24] on select "Select a client [PERSON_NAME]" at bounding box center [164, 14] width 89 height 21
select select "65767544-f1a6-4a7a-87a3-40bb6ec2ba6f"
click at [120, 4] on select "Select a client [PERSON_NAME]" at bounding box center [164, 14] width 89 height 21
click at [249, 12] on link "Planner" at bounding box center [263, 15] width 29 height 13
select select "month"
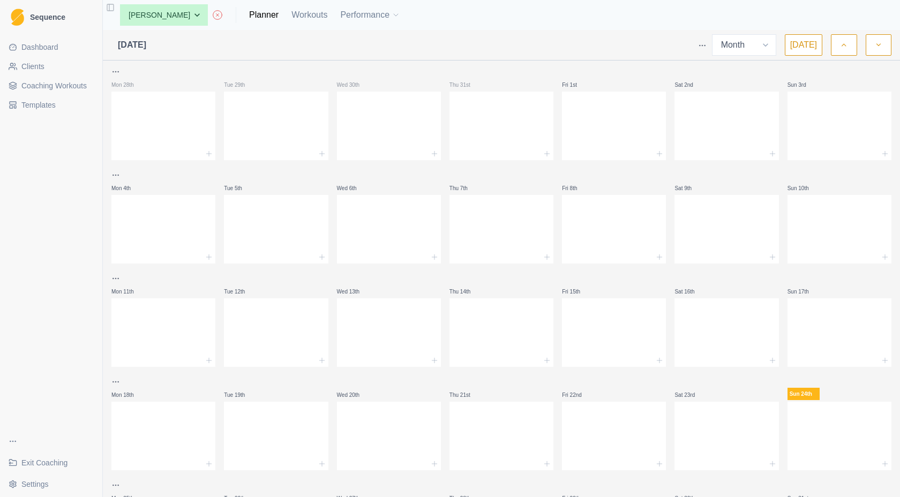
click at [84, 80] on span "Coaching Workouts" at bounding box center [53, 85] width 65 height 11
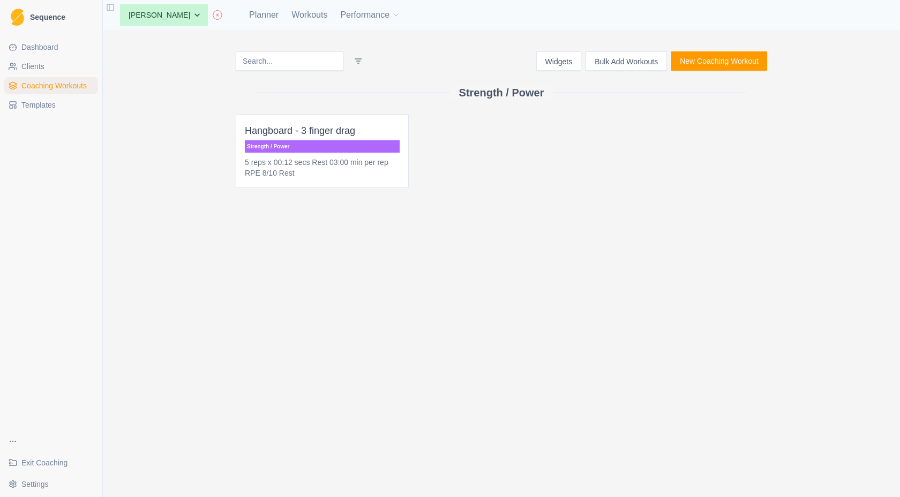
click at [40, 466] on span "Exit Coaching" at bounding box center [44, 463] width 46 height 11
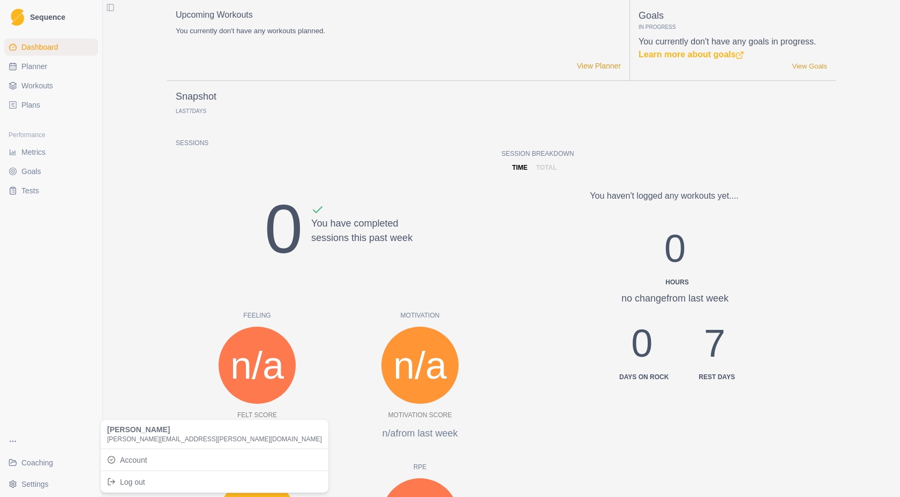
click at [36, 486] on html "Sequence Dashboard Planner Workouts Plans Performance Metrics Goals Tests Coach…" at bounding box center [450, 248] width 900 height 497
click at [124, 431] on span "[PERSON_NAME]" at bounding box center [214, 430] width 215 height 10
click at [103, 354] on html "Sequence Dashboard Planner Workouts Plans Performance Metrics Goals Tests Coach…" at bounding box center [450, 248] width 900 height 497
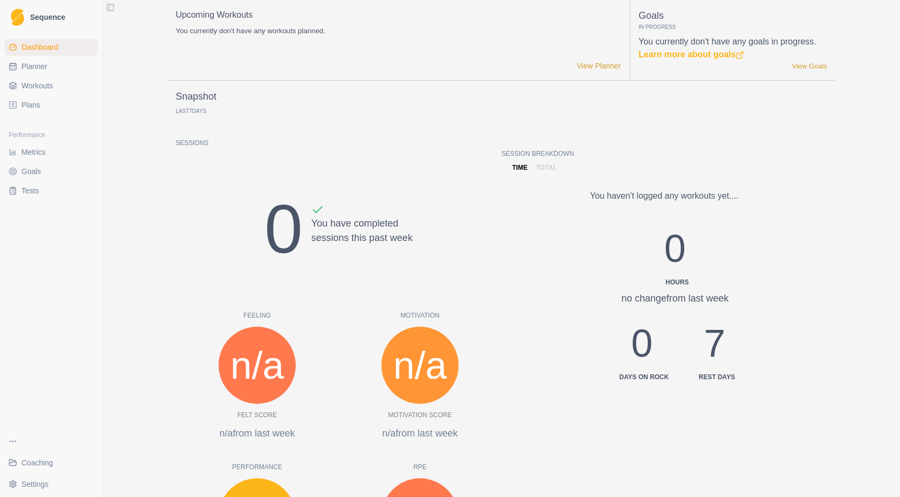
click at [37, 188] on span "Tests" at bounding box center [30, 190] width 18 height 11
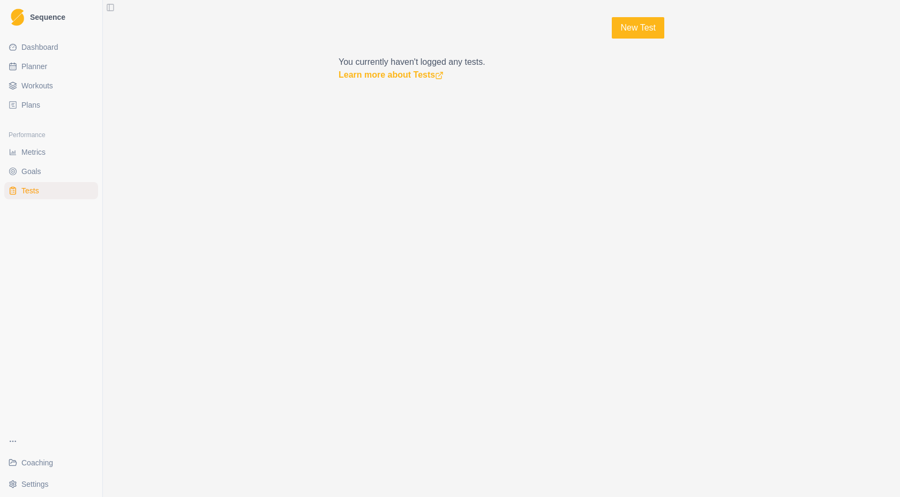
click at [358, 65] on p "You currently haven't logged any tests. Learn more about Tests" at bounding box center [502, 69] width 326 height 26
click at [358, 74] on link "Learn more about Tests" at bounding box center [391, 74] width 105 height 9
click at [636, 35] on link "New Test" at bounding box center [638, 27] width 53 height 21
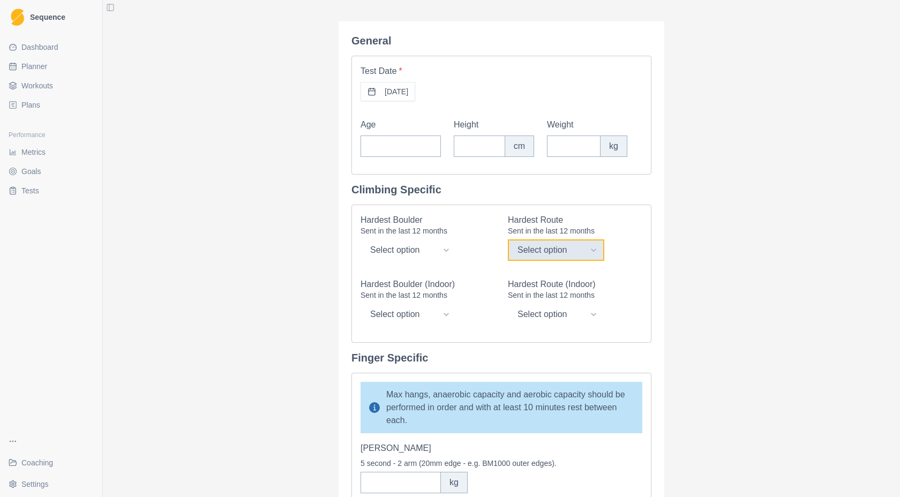
click at [562, 251] on select "Select option 20/6b+ 21/6c 22/6c+ 23/7a 24/7a+ 25/7b 26/7b+ 27/7c 28/7c+ 29/8a …" at bounding box center [556, 250] width 96 height 21
click at [508, 240] on select "Select option 20/6b+ 21/6c 22/6c+ 23/7a 24/7a+ 25/7b 26/7b+ 27/7c 28/7c+ 29/8a …" at bounding box center [556, 250] width 96 height 21
click at [521, 251] on select "Select option 20/6b+ 21/6c 22/6c+ 23/7a 24/7a+ 25/7b 26/7b+ 27/7c 28/7c+ 29/8a …" at bounding box center [556, 250] width 96 height 21
select select "27"
click at [508, 240] on select "Select option 20/6b+ 21/6c 22/6c+ 23/7a 24/7a+ 25/7b 26/7b+ 27/7c 28/7c+ 29/8a …" at bounding box center [556, 250] width 96 height 21
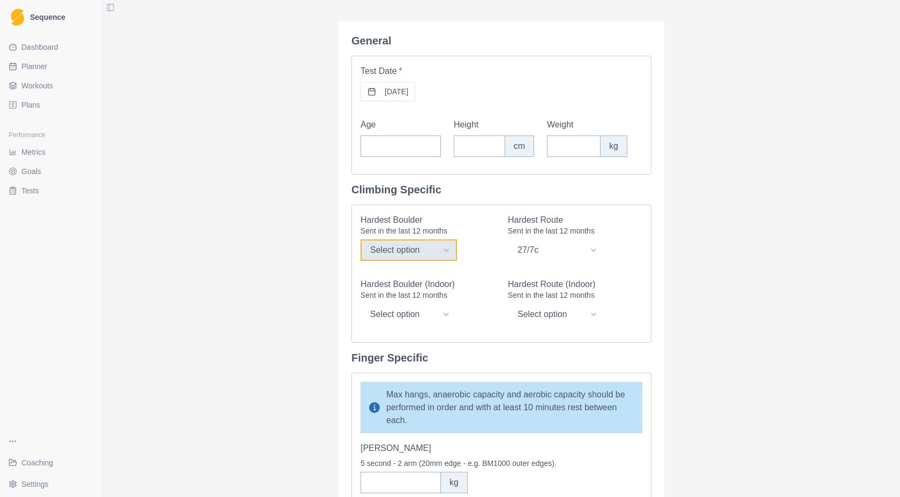
click at [430, 252] on select "Select option V0 V1 V2 V3 V4 V5 V6 V7 V8 V9 V10 V11 V12 V13 V14 V15 V16" at bounding box center [409, 250] width 96 height 21
select select "6"
click at [361, 240] on select "Select option V0 V1 V2 V3 V4 V5 V6 V7 V8 V9 V10 V11 V12 V13 V14 V15 V16" at bounding box center [409, 250] width 96 height 21
click at [412, 314] on select "Select option V0 V1 V2 V3 V4 V5 V6 V7 V8 V9 V10 V11 V12 V13 V14 V15 V16" at bounding box center [409, 314] width 96 height 21
select select "6"
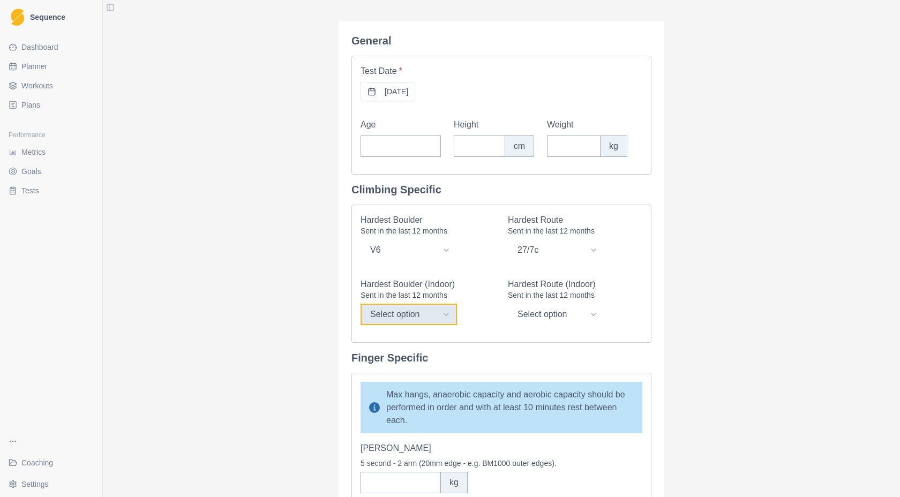
click at [361, 304] on select "Select option V0 V1 V2 V3 V4 V5 V6 V7 V8 V9 V10 V11 V12 V13 V14 V15 V16" at bounding box center [409, 314] width 96 height 21
click at [591, 322] on select "Select option 20/6b+ 21/6c 22/6c+ 23/7a 24/7a+ 25/7b 26/7b+ 27/7c 28/7c+ 29/8a …" at bounding box center [556, 314] width 96 height 21
select select "25"
click at [508, 304] on select "Select option 20/6b+ 21/6c 22/6c+ 23/7a 24/7a+ 25/7b 26/7b+ 27/7c 28/7c+ 29/8a …" at bounding box center [556, 314] width 96 height 21
click at [41, 51] on span "Dashboard" at bounding box center [39, 47] width 37 height 11
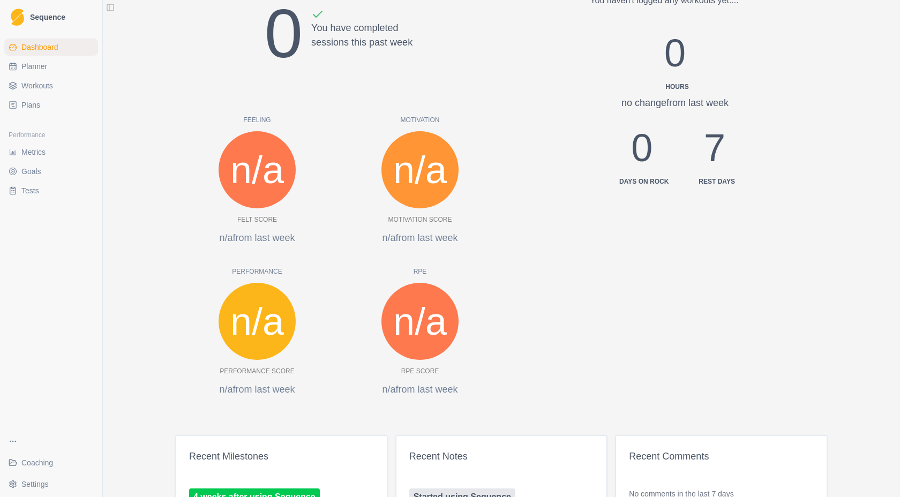
scroll to position [310, 0]
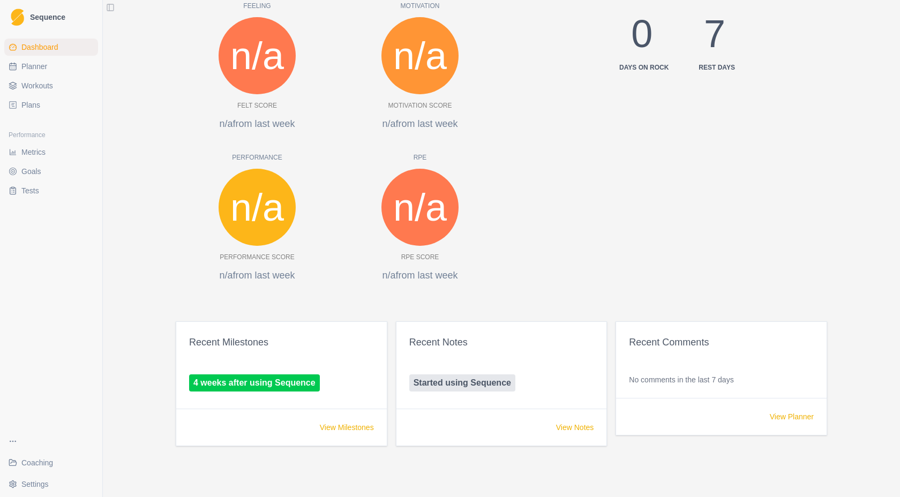
click at [50, 153] on link "Metrics" at bounding box center [51, 152] width 94 height 17
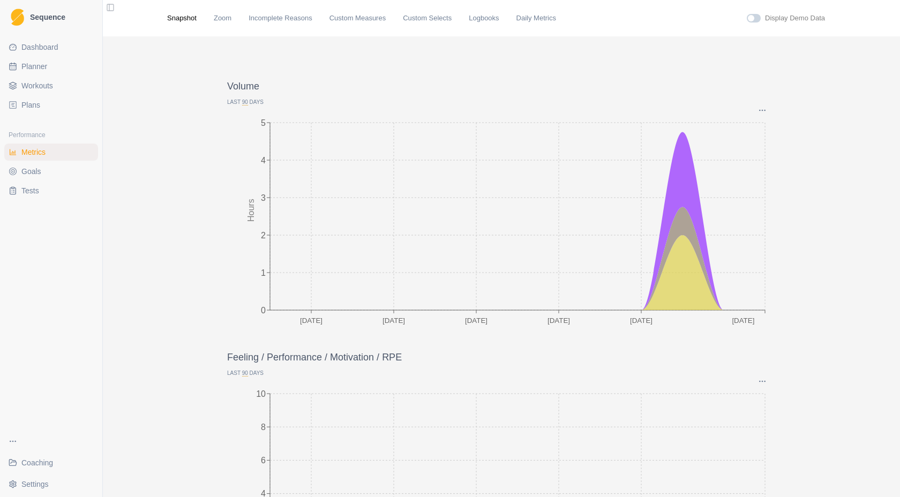
click at [66, 172] on link "Goals" at bounding box center [51, 171] width 94 height 17
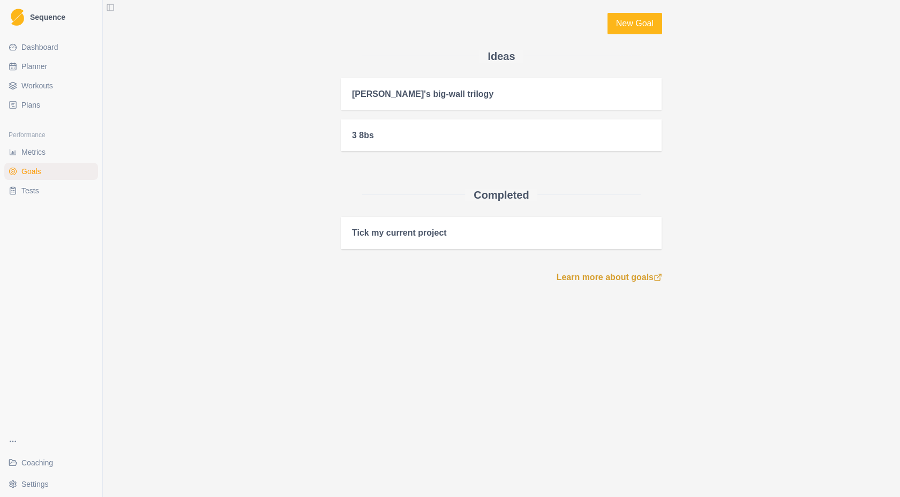
click at [47, 111] on link "Plans" at bounding box center [51, 104] width 94 height 17
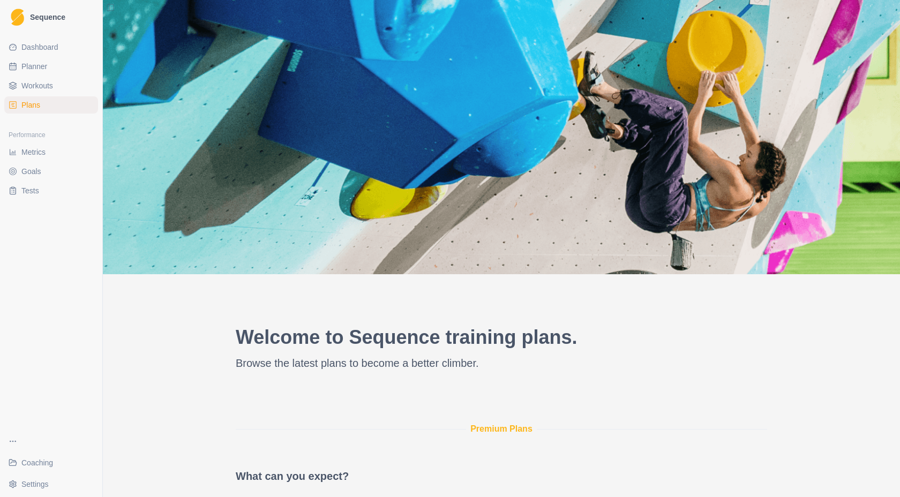
click at [36, 69] on span "Planner" at bounding box center [34, 66] width 26 height 11
select select "month"
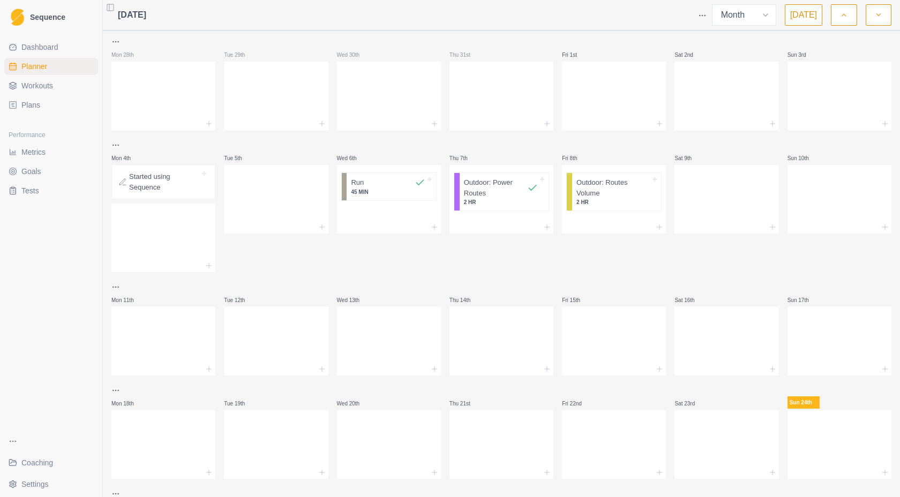
click at [33, 56] on ul "Dashboard Planner Workouts Plans" at bounding box center [51, 76] width 94 height 75
click at [35, 49] on span "Dashboard" at bounding box center [39, 47] width 37 height 11
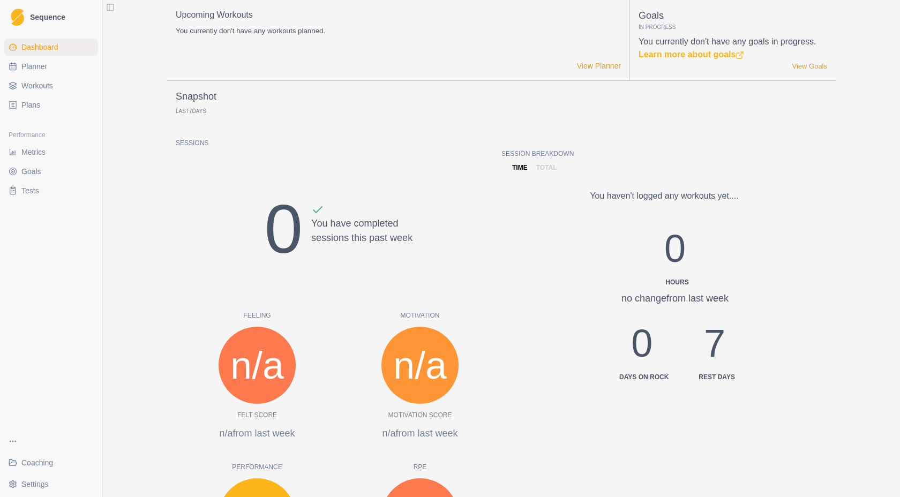
click at [32, 460] on span "Coaching" at bounding box center [37, 463] width 32 height 11
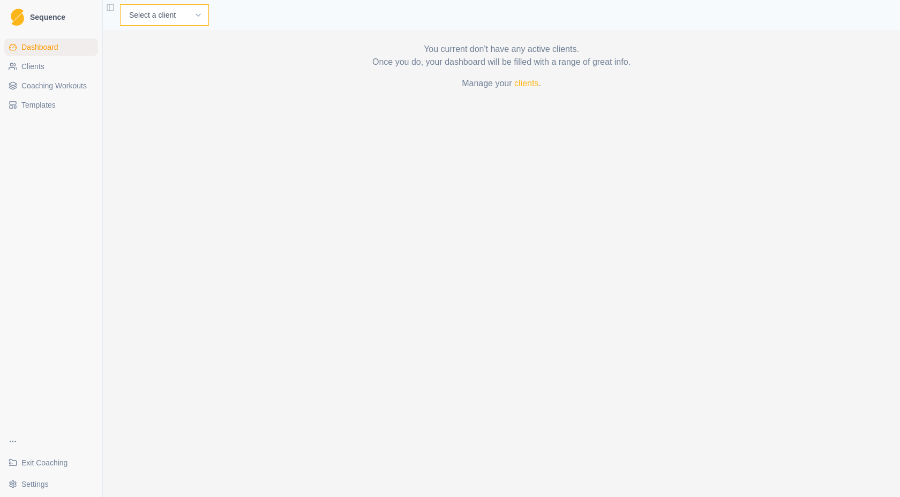
click at [174, 9] on select "Select a client [PERSON_NAME]" at bounding box center [164, 14] width 89 height 21
select select "65767544-f1a6-4a7a-87a3-40bb6ec2ba6f"
click at [120, 4] on select "Select a client [PERSON_NAME]" at bounding box center [164, 14] width 89 height 21
click at [394, 14] on polyline "button" at bounding box center [396, 15] width 4 height 2
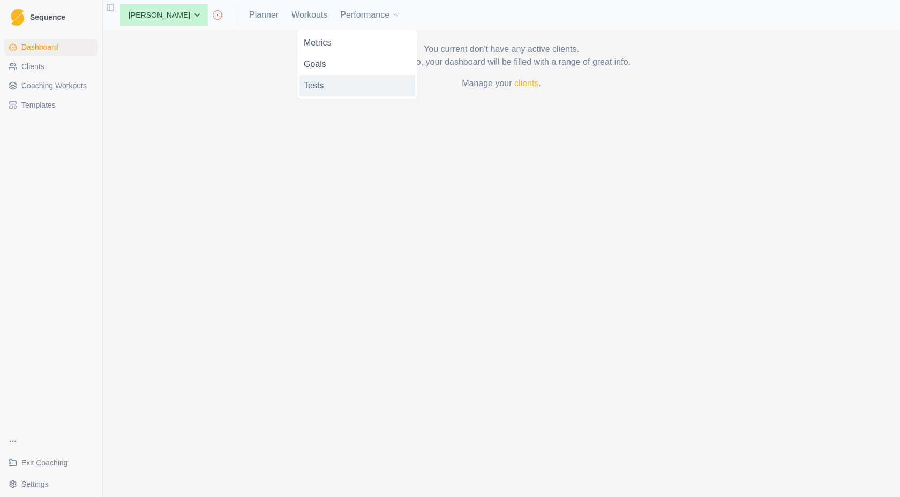
click at [351, 84] on link "Tests" at bounding box center [358, 85] width 116 height 21
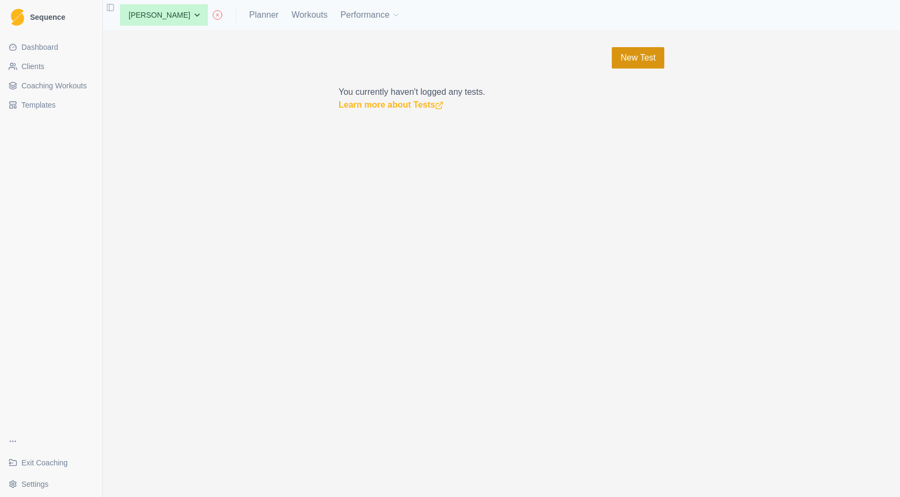
click at [653, 59] on link "New Test" at bounding box center [638, 57] width 53 height 21
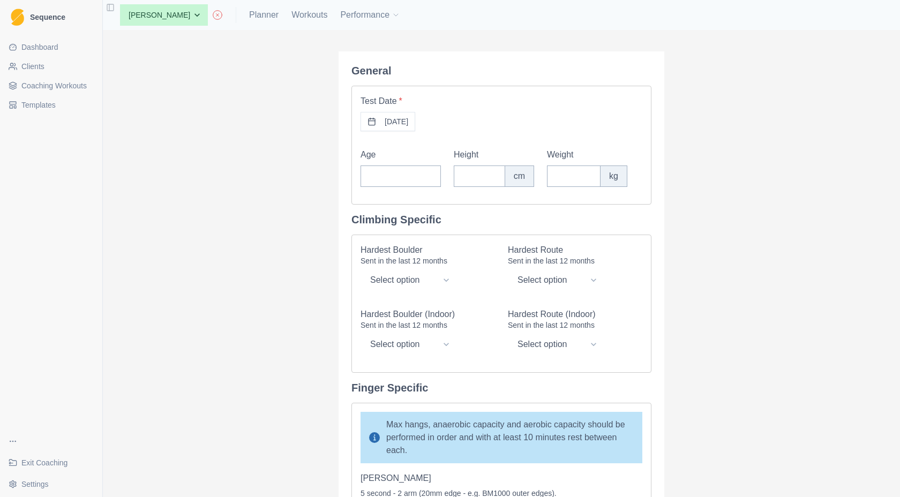
click at [377, 123] on button "[DATE]" at bounding box center [388, 121] width 55 height 19
click at [342, 274] on button "25" at bounding box center [341, 274] width 17 height 17
click at [512, 100] on label "Test Date *" at bounding box center [498, 101] width 275 height 13
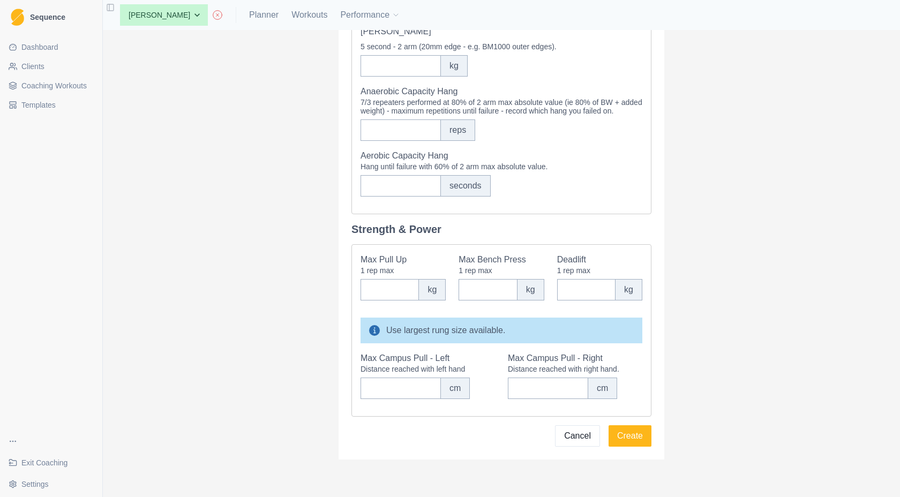
scroll to position [480, 0]
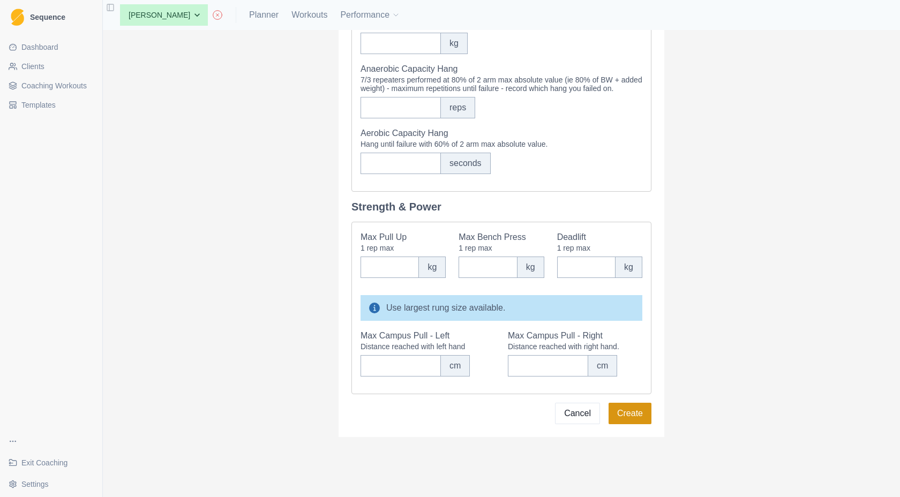
click at [625, 418] on button "Create" at bounding box center [630, 413] width 43 height 21
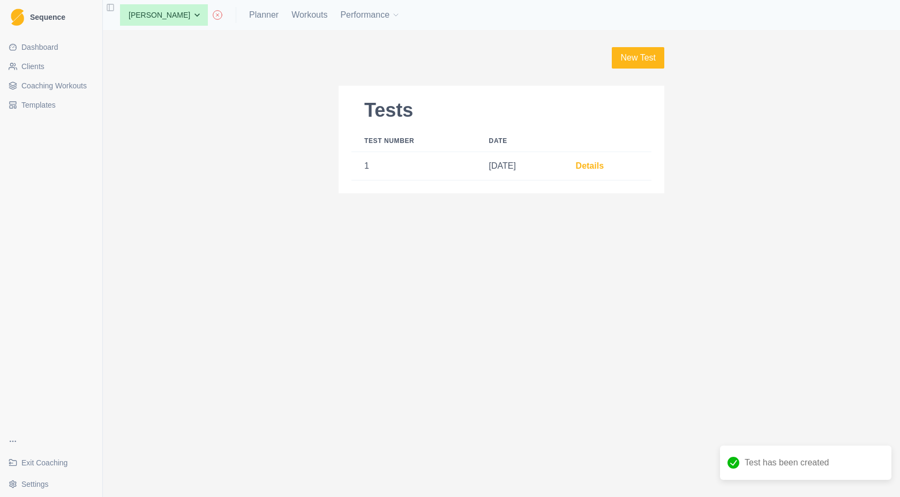
click at [429, 122] on div "Tests Test Number Date 1 [DATE] Details" at bounding box center [502, 140] width 326 height 108
click at [592, 166] on link "Details" at bounding box center [590, 165] width 28 height 9
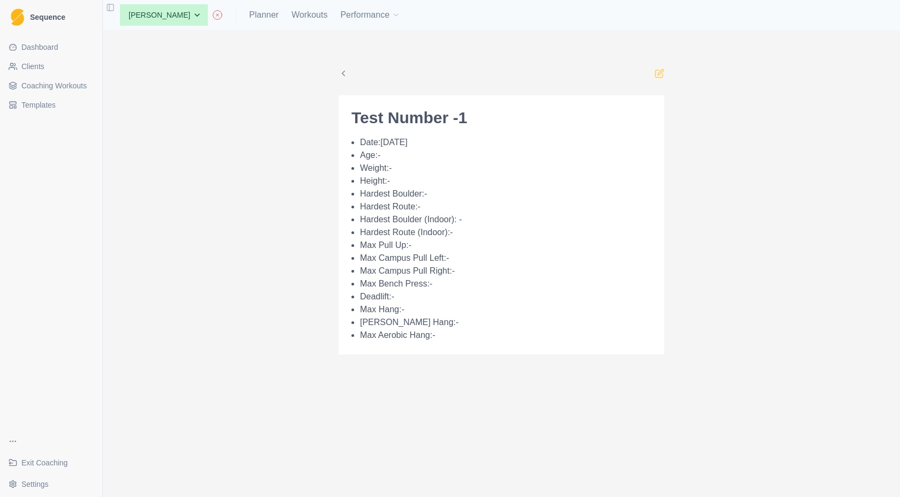
click at [660, 76] on icon at bounding box center [660, 74] width 10 height 10
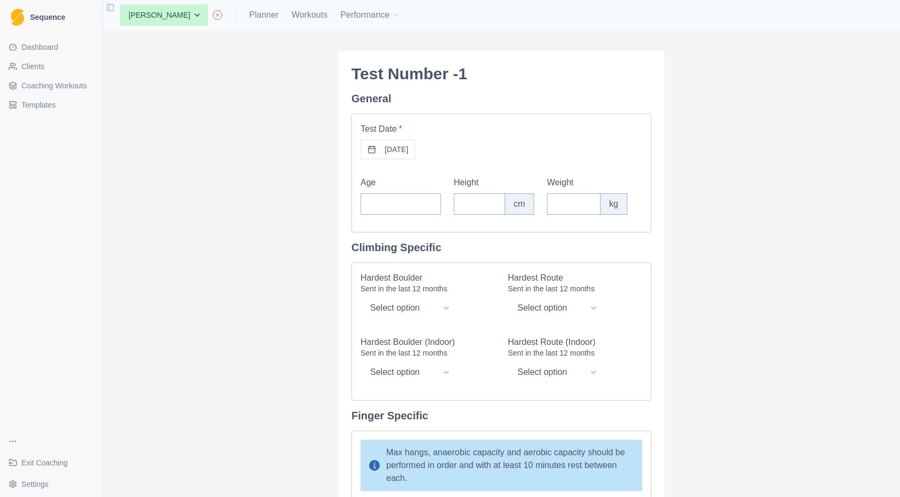
click at [401, 148] on button "[DATE]" at bounding box center [388, 149] width 55 height 19
click at [340, 304] on button "25" at bounding box center [341, 302] width 17 height 17
click at [503, 181] on label "Height" at bounding box center [491, 182] width 74 height 13
click at [503, 193] on input "Height" at bounding box center [479, 203] width 51 height 21
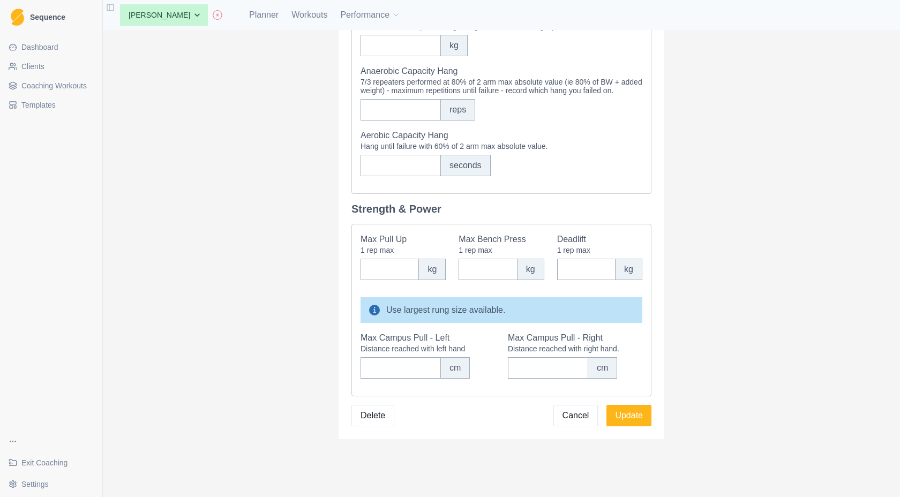
scroll to position [508, 0]
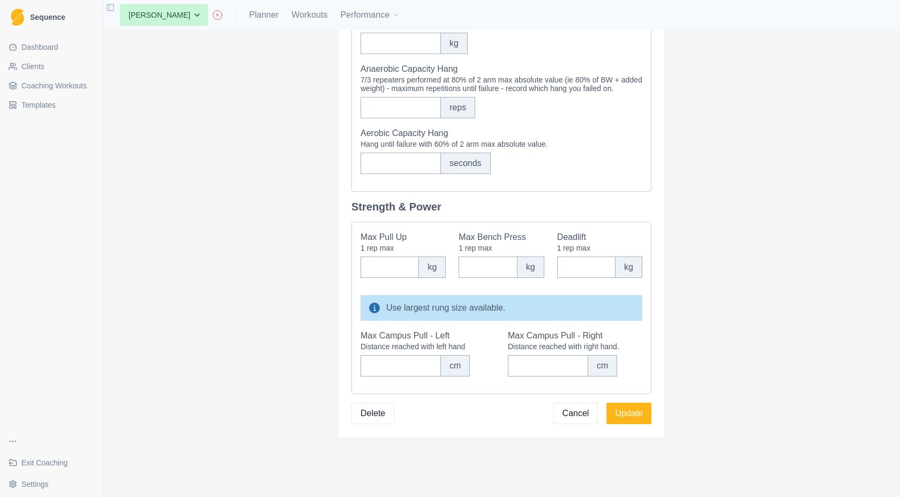
click at [479, 147] on div "Hang until failure with 60% of 2 arm max absolute value." at bounding box center [502, 144] width 282 height 9
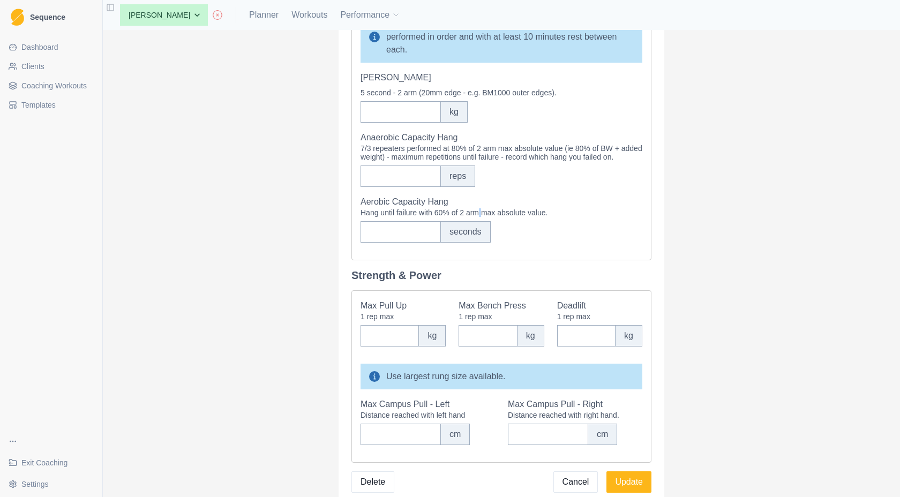
scroll to position [364, 0]
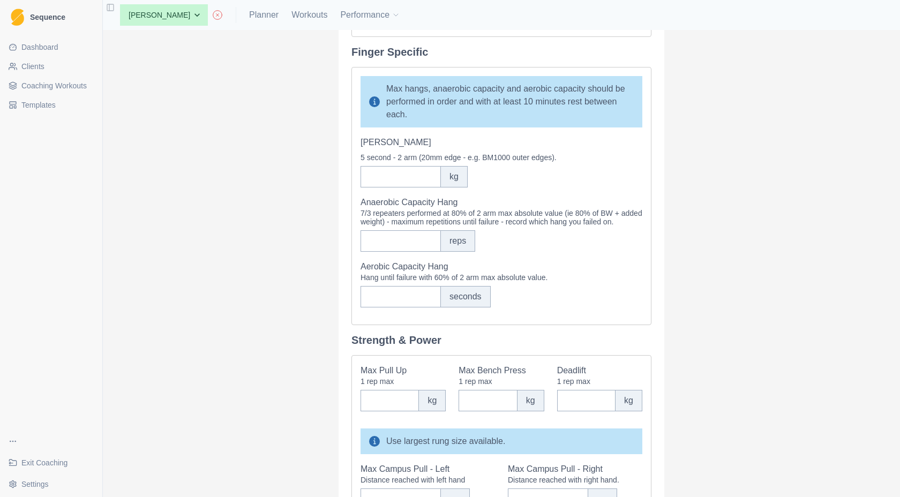
click at [427, 161] on div "5 second - 2 arm (20mm edge - e.g. BM1000 outer edges)." at bounding box center [502, 157] width 282 height 9
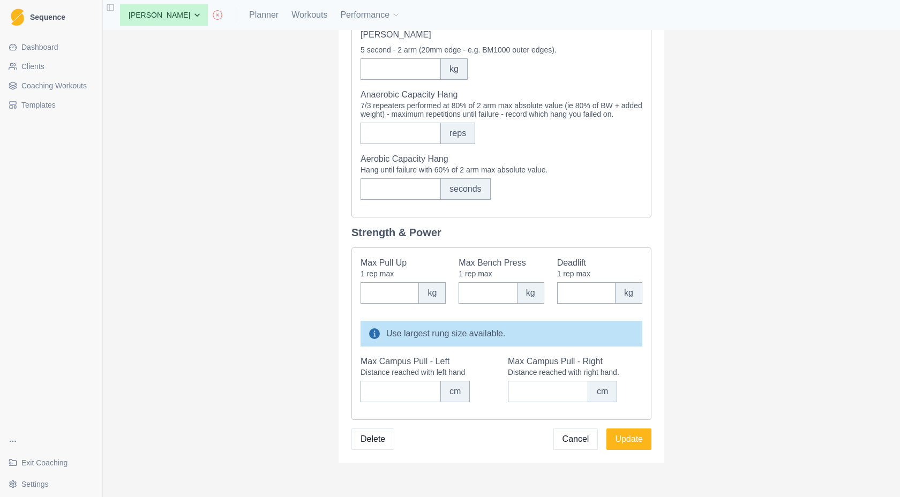
scroll to position [508, 0]
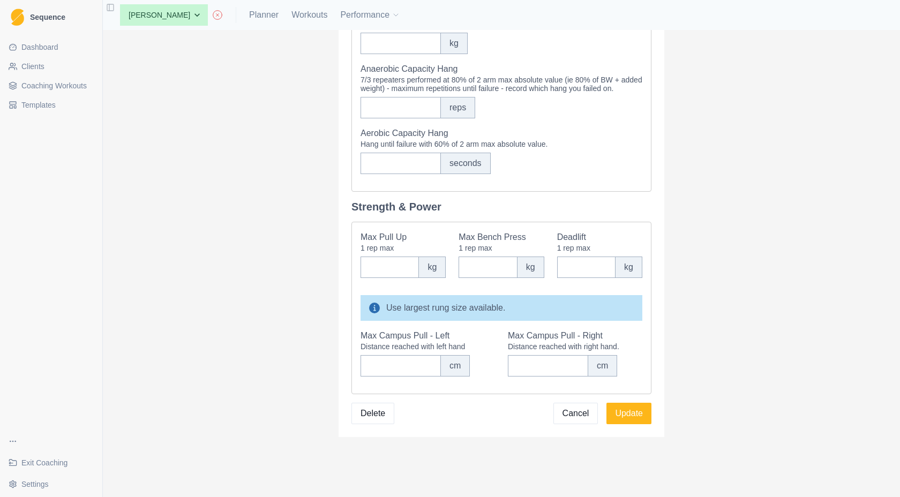
drag, startPoint x: 631, startPoint y: 413, endPoint x: 613, endPoint y: 208, distance: 206.0
click at [613, 208] on form "General Test Date * [DATE] Age Height cm Weight kg Climbing Specific Hardest Bo…" at bounding box center [502, 9] width 300 height 829
click at [626, 415] on button "Update" at bounding box center [629, 413] width 45 height 21
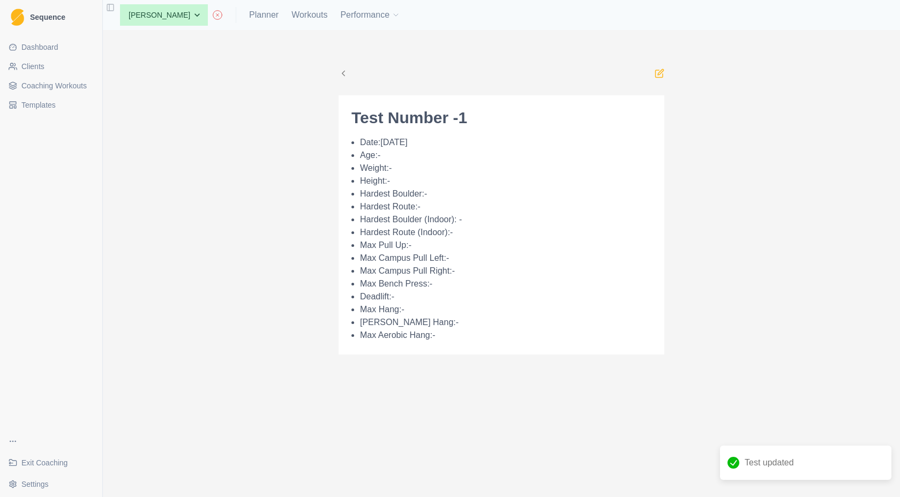
click at [445, 123] on h2 "Test Number - 1" at bounding box center [502, 117] width 300 height 19
click at [666, 72] on div "Test Number - 1 Date: [DATE] Age: - Weight: - Height: - Hardest Boulder: - Hard…" at bounding box center [501, 224] width 343 height 346
click at [660, 72] on icon at bounding box center [660, 74] width 10 height 10
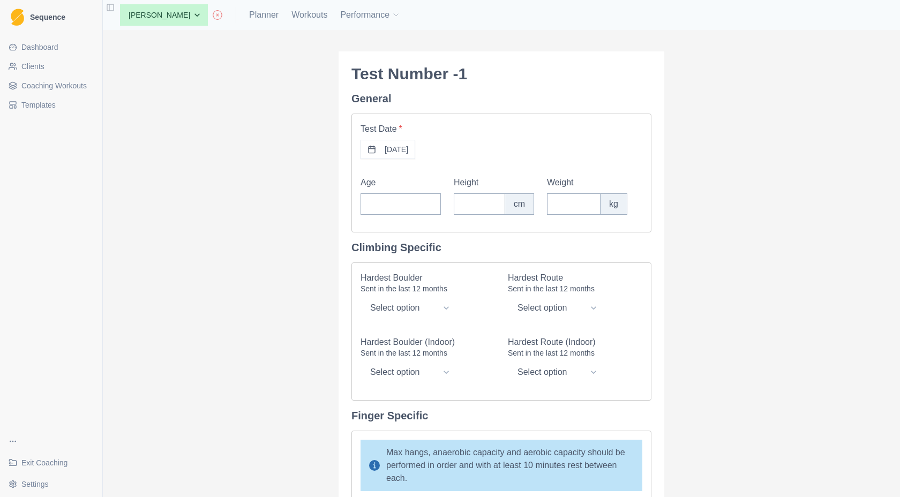
click at [450, 71] on h2 "Test Number - 1" at bounding box center [502, 73] width 300 height 19
click at [385, 92] on h4 "General" at bounding box center [502, 98] width 300 height 13
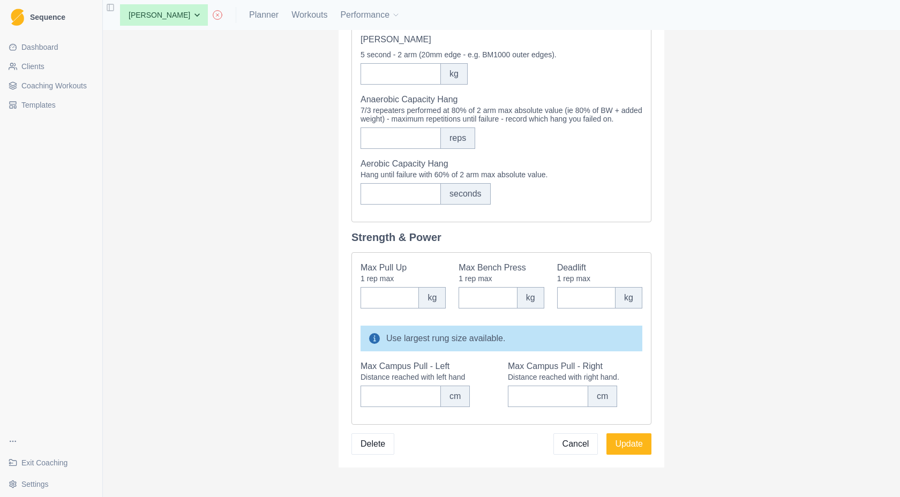
scroll to position [508, 0]
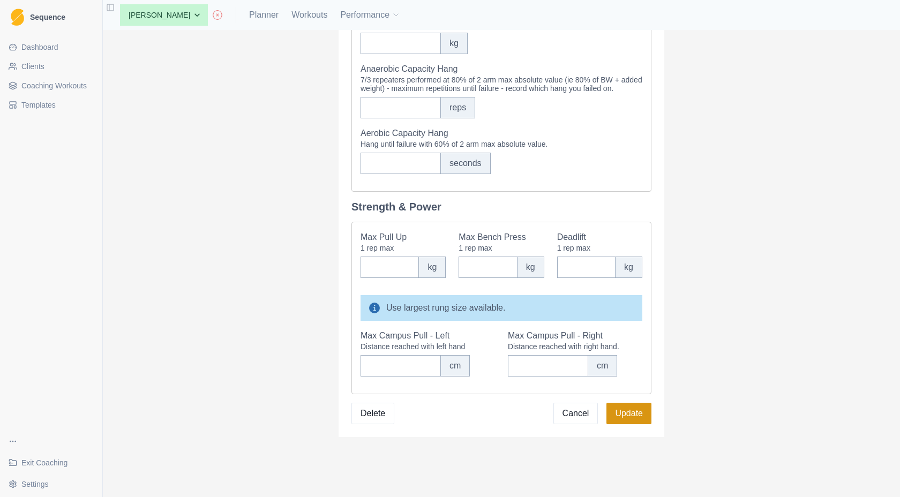
click at [624, 415] on button "Update" at bounding box center [629, 413] width 45 height 21
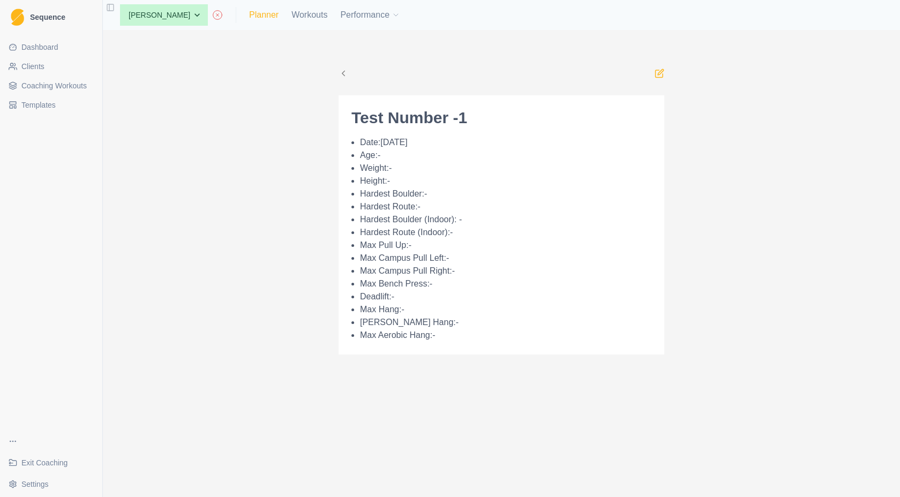
click at [249, 17] on link "Planner" at bounding box center [263, 15] width 29 height 13
select select "month"
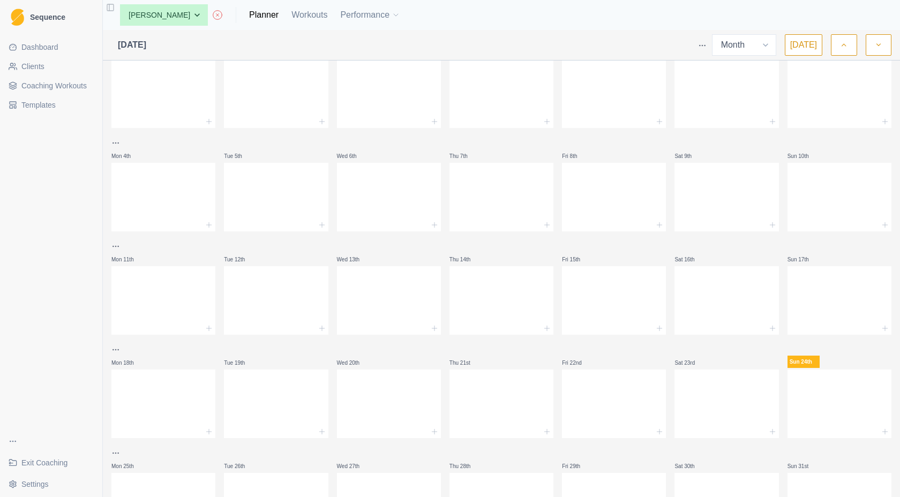
scroll to position [107, 0]
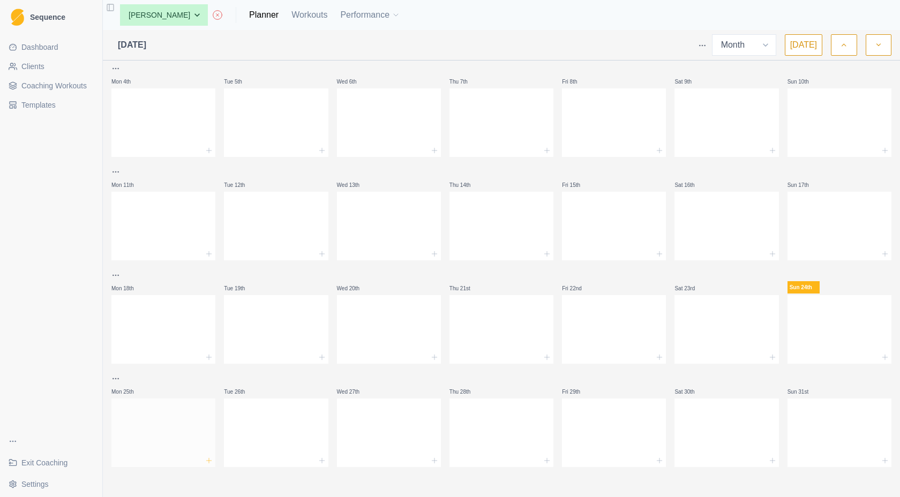
click at [207, 460] on icon at bounding box center [209, 461] width 9 height 9
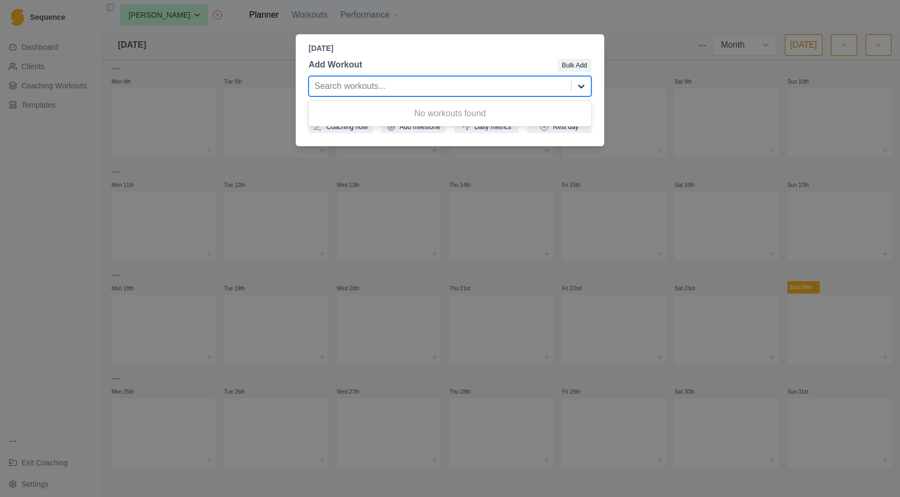
click at [586, 87] on icon at bounding box center [581, 86] width 11 height 11
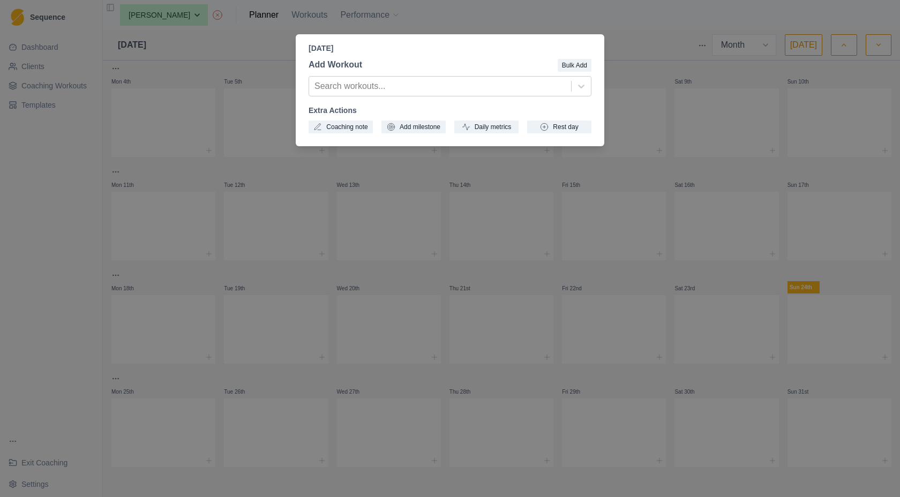
click at [545, 27] on div "[DATE] Add Workout Bulk Add Search workouts... Extra Actions Coaching note Add …" at bounding box center [450, 248] width 900 height 497
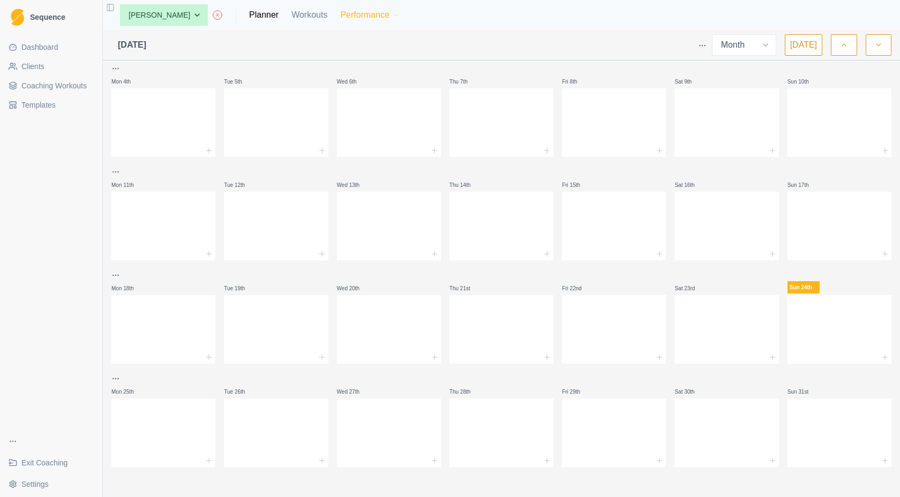
click at [340, 12] on button "Performance" at bounding box center [370, 14] width 60 height 21
click at [330, 80] on link "Tests" at bounding box center [358, 85] width 116 height 21
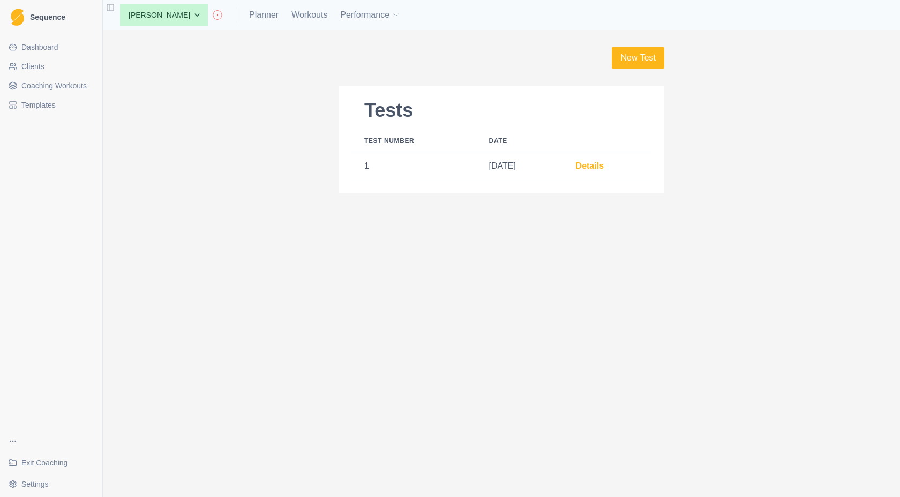
click at [391, 108] on h2 "Tests" at bounding box center [502, 110] width 300 height 23
click at [249, 13] on link "Planner" at bounding box center [263, 15] width 29 height 13
select select "month"
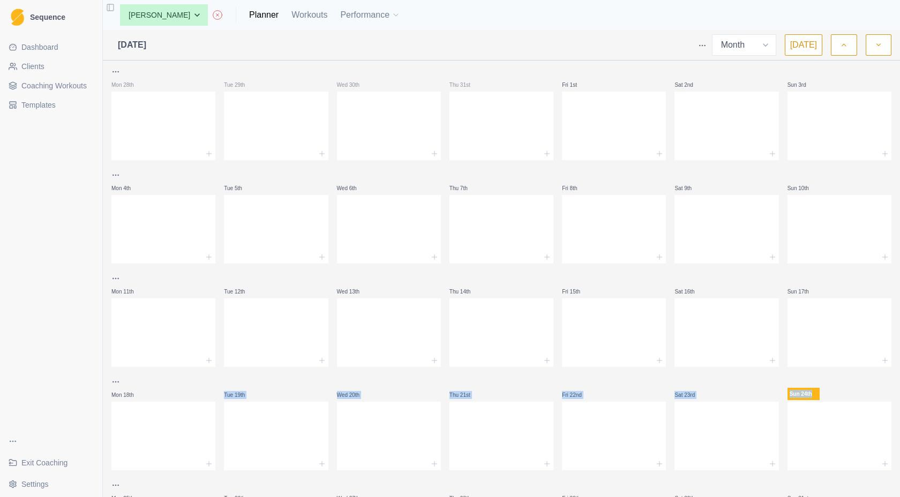
drag, startPoint x: 162, startPoint y: 460, endPoint x: 165, endPoint y: 476, distance: 16.3
click at [165, 476] on div "Mon 28th Tue 29th Wed 30th Thu 31st Fri 1st Sat 2nd Sun 3rd Mon 4th Tue 5th Wed…" at bounding box center [501, 319] width 780 height 509
click at [115, 484] on html "Sequence Dashboard Clients Coaching Workouts Templates Exit Coaching Settings T…" at bounding box center [450, 248] width 900 height 497
click at [167, 487] on html "Sequence Dashboard Clients Coaching Workouts Templates Exit Coaching Settings T…" at bounding box center [450, 248] width 900 height 497
click at [116, 484] on html "Sequence Dashboard Clients Coaching Workouts Templates Exit Coaching Settings T…" at bounding box center [450, 248] width 900 height 497
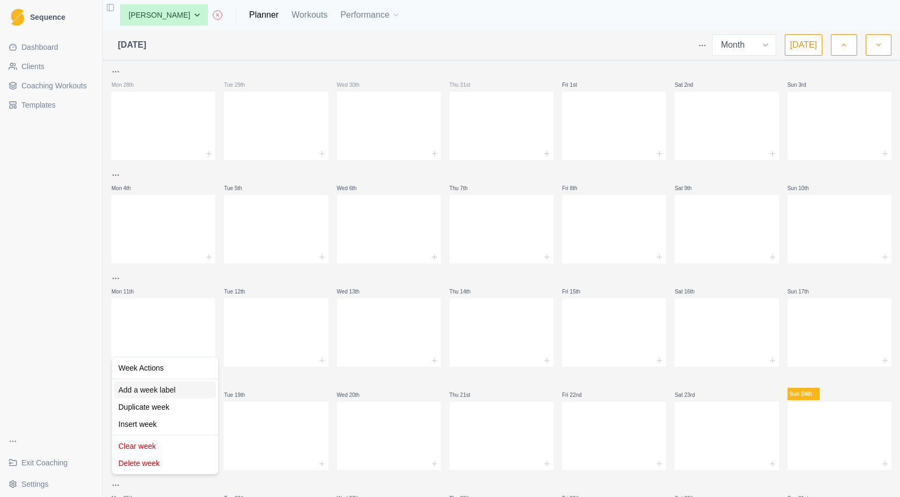
click at [161, 384] on div "Add a week label" at bounding box center [165, 390] width 102 height 17
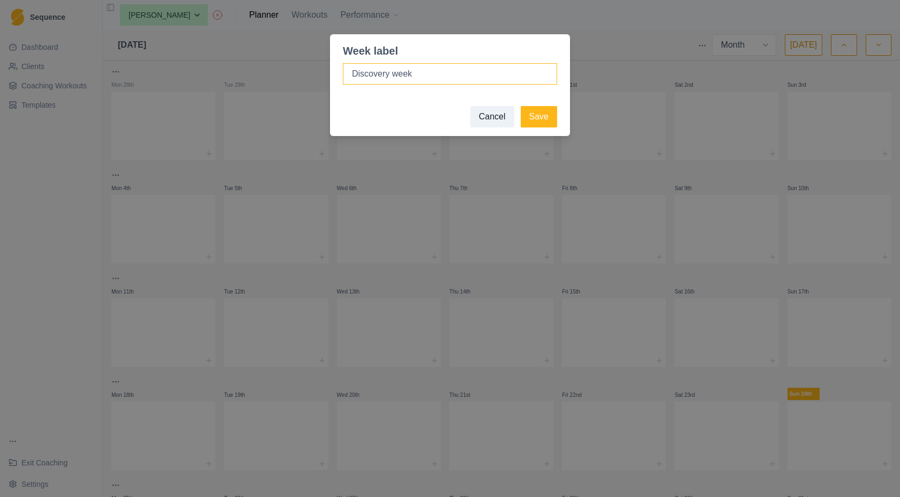
type input "Discovery week"
click at [521, 106] on button "Save" at bounding box center [539, 116] width 36 height 21
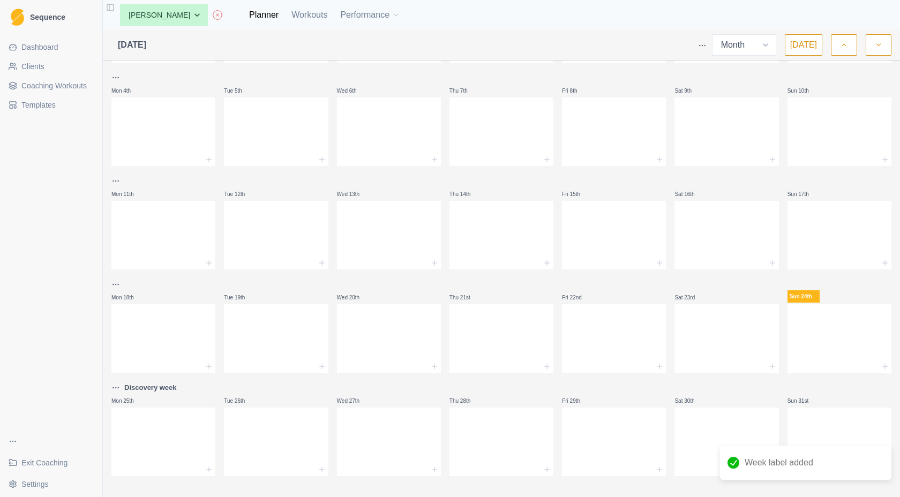
scroll to position [107, 0]
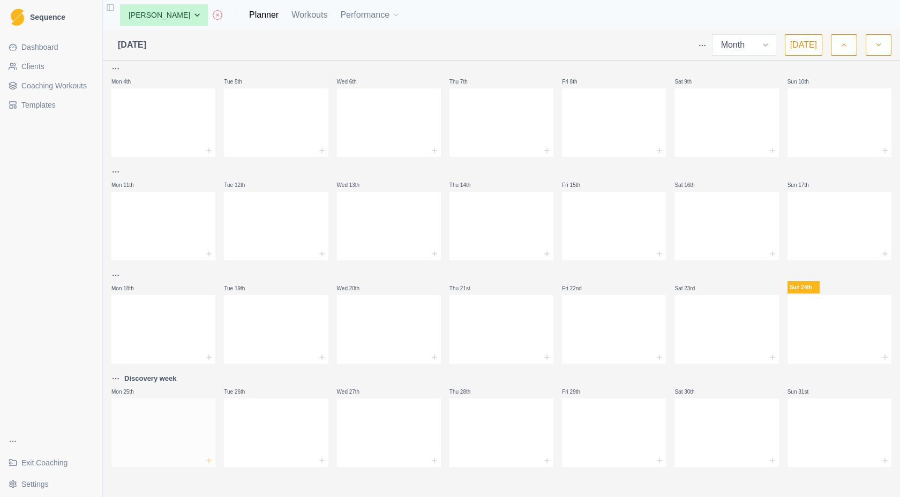
click at [209, 462] on line at bounding box center [209, 460] width 0 height 5
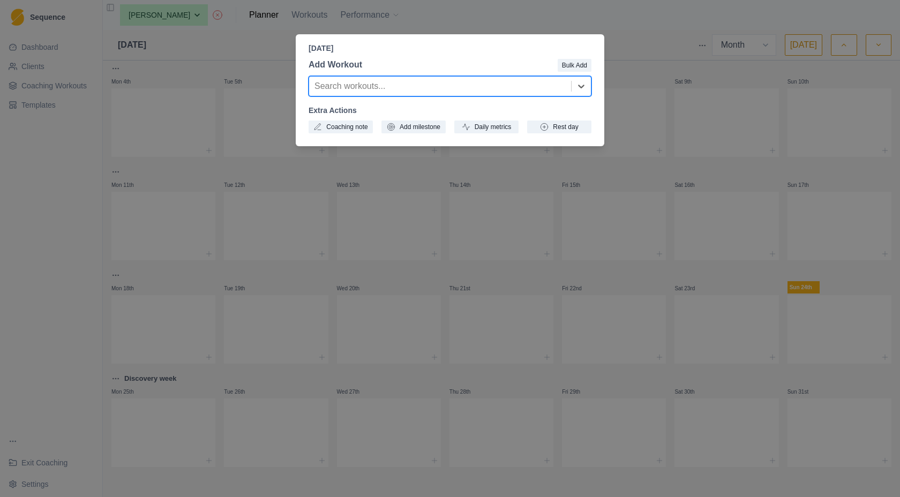
click at [376, 24] on div "[DATE] Add Workout Bulk Add Search workouts... Extra Actions Coaching note Add …" at bounding box center [450, 248] width 900 height 497
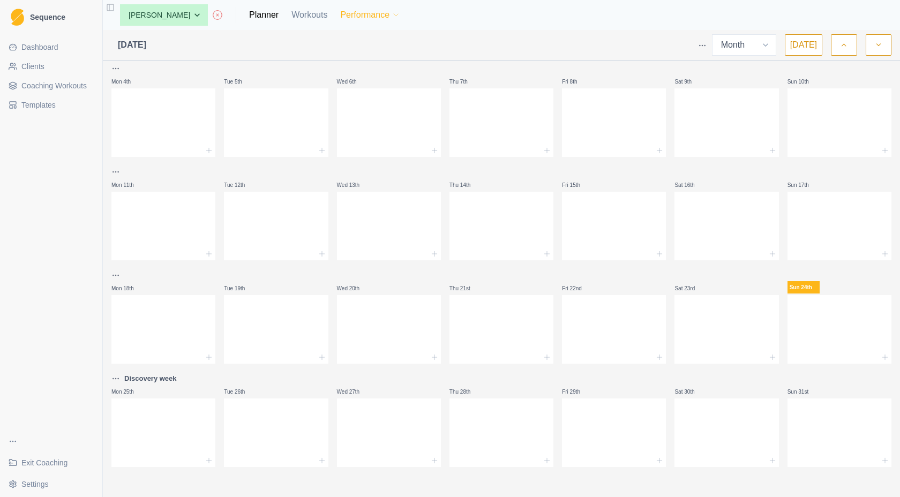
click at [340, 15] on button "Performance" at bounding box center [370, 14] width 60 height 21
click at [330, 87] on link "Tests" at bounding box center [358, 85] width 116 height 21
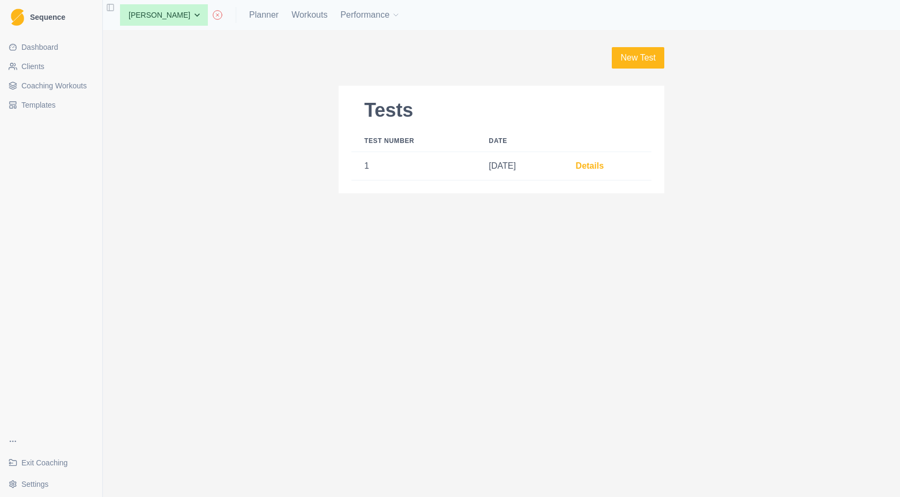
click at [587, 168] on link "Details" at bounding box center [590, 165] width 28 height 9
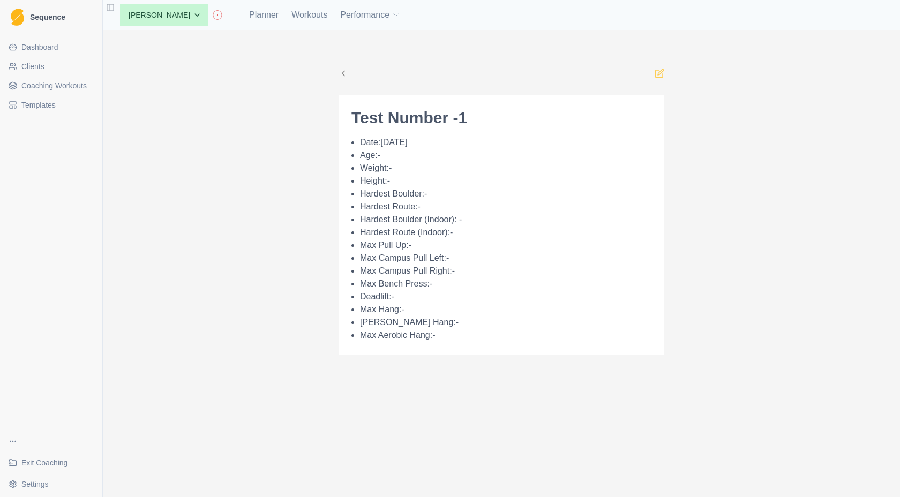
click at [663, 72] on icon at bounding box center [660, 74] width 10 height 10
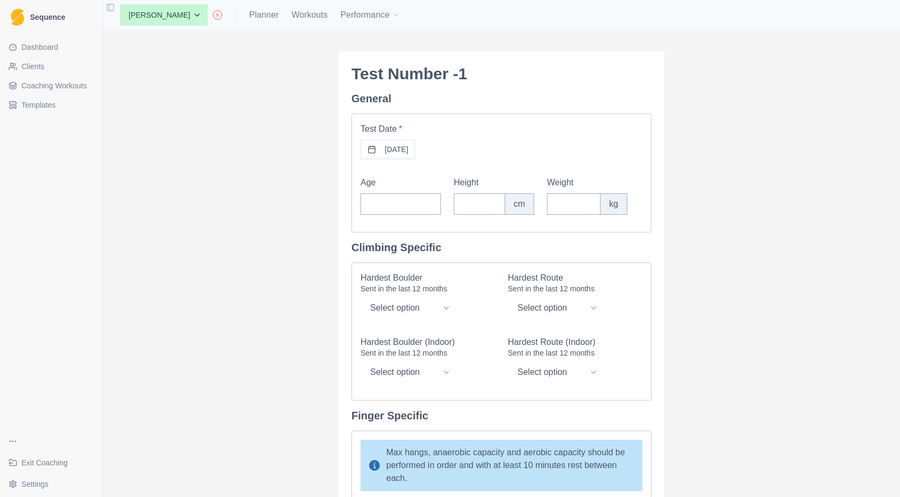
click at [375, 141] on button "[DATE]" at bounding box center [388, 149] width 55 height 19
click at [343, 302] on button "25" at bounding box center [341, 302] width 17 height 17
click at [530, 160] on div "Test Date * [DATE] Age Height cm Weight kg" at bounding box center [502, 173] width 300 height 119
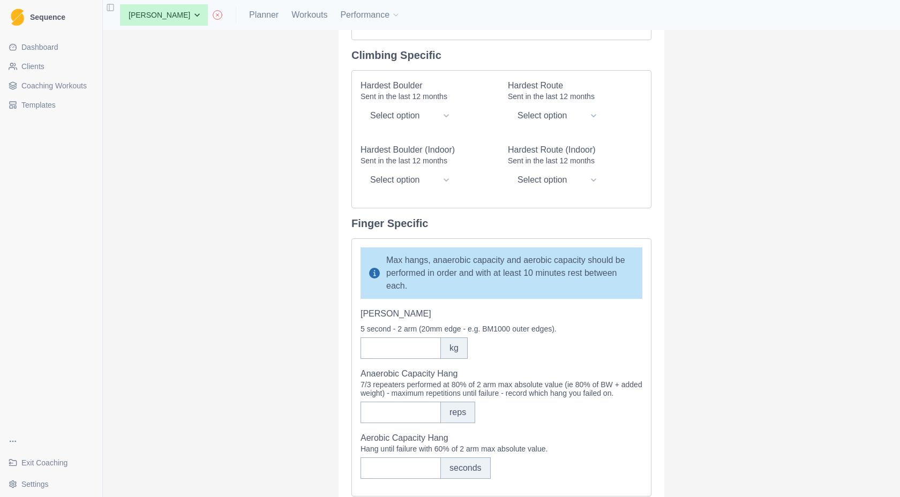
scroll to position [508, 0]
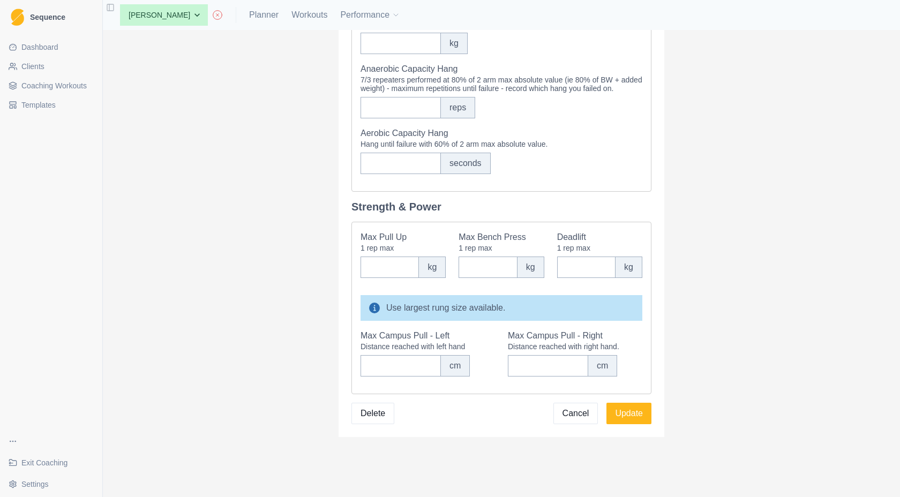
click at [633, 419] on button "Update" at bounding box center [629, 413] width 45 height 21
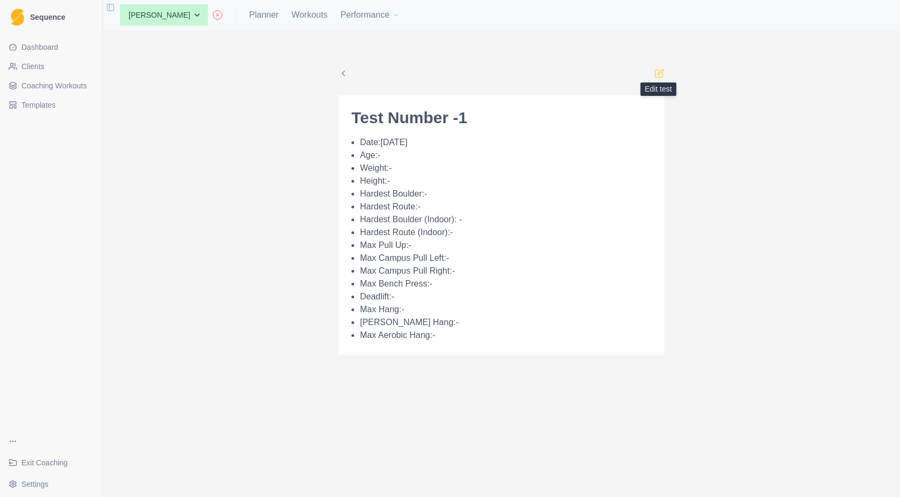
click at [660, 73] on icon at bounding box center [661, 72] width 6 height 6
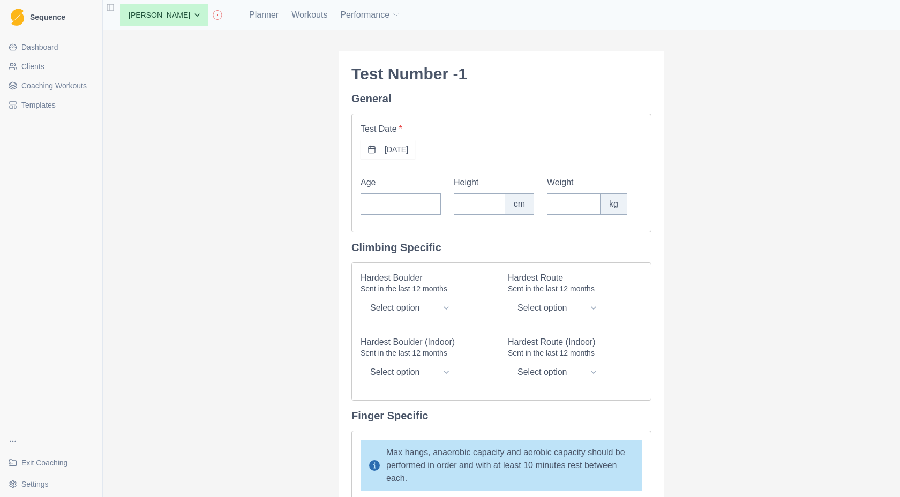
click at [397, 147] on button "[DATE]" at bounding box center [388, 149] width 55 height 19
click at [340, 308] on button "25" at bounding box center [341, 302] width 17 height 17
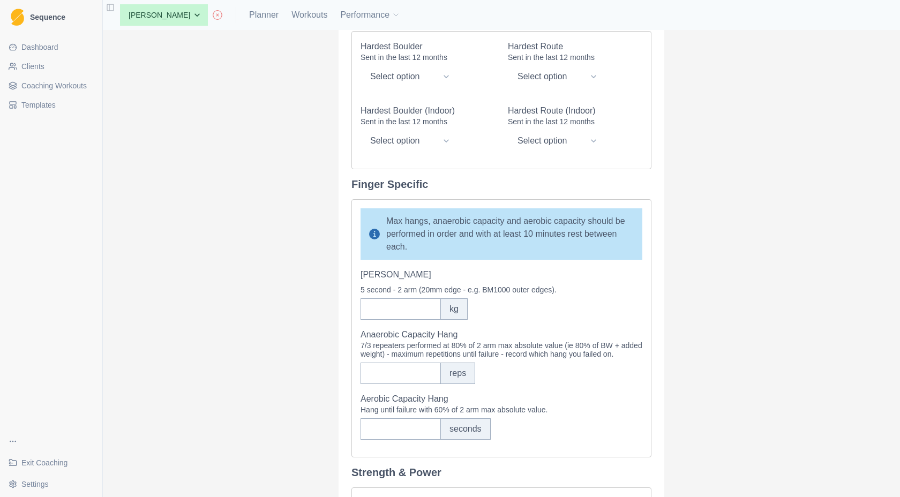
scroll to position [508, 0]
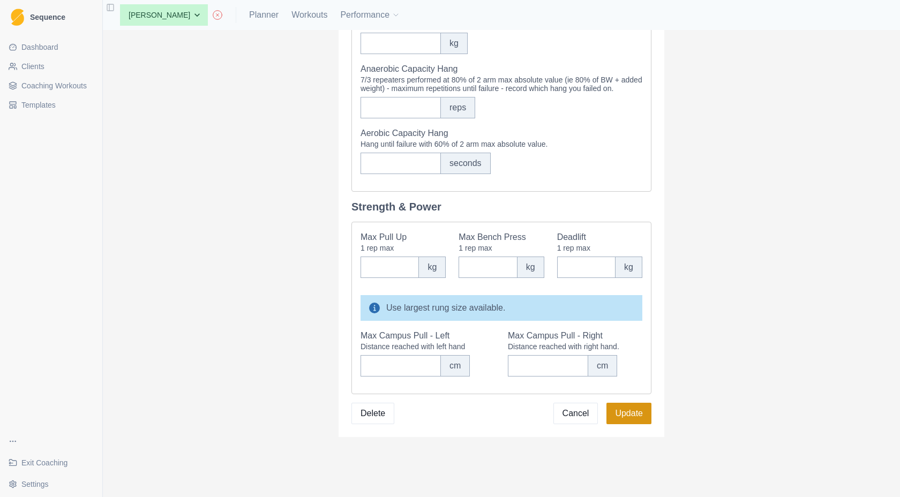
click at [641, 418] on button "Update" at bounding box center [629, 413] width 45 height 21
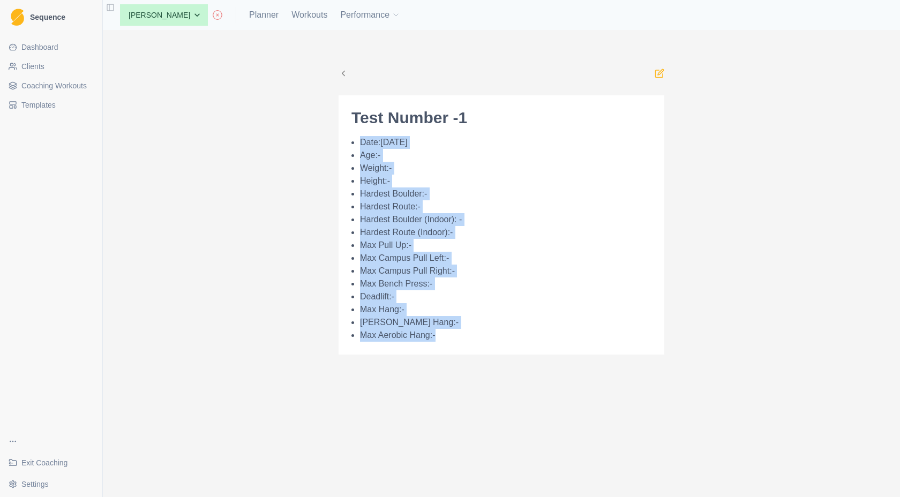
drag, startPoint x: 361, startPoint y: 140, endPoint x: 485, endPoint y: 335, distance: 231.6
click at [485, 335] on ul "Date: [DATE] Age: - Weight: - Height: - Hardest Boulder: - Hardest Route: - Har…" at bounding box center [505, 239] width 291 height 206
copy ul "Date: [DATE] Age: - Weight: - Height: - Hardest Boulder: - Hardest Route: - Har…"
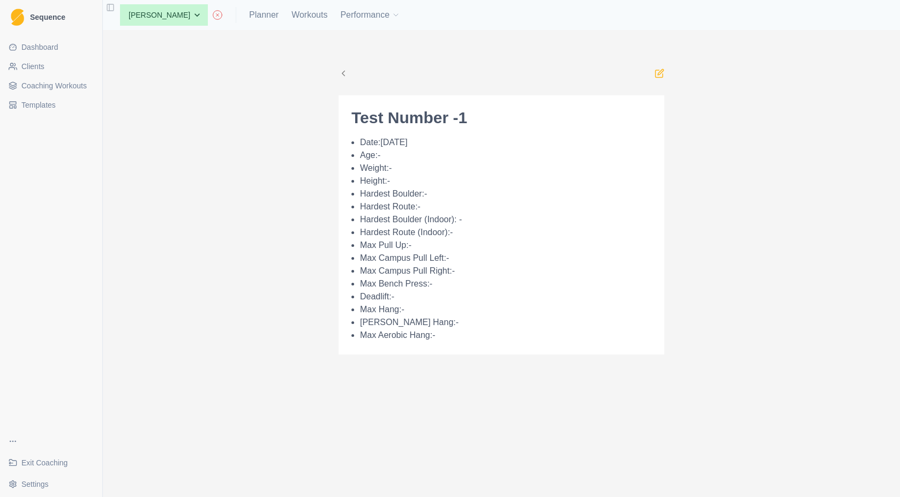
click at [666, 74] on div "Test Number - 1 Date: [DATE] Age: - Weight: - Height: - Hardest Boulder: - Hard…" at bounding box center [501, 224] width 343 height 346
click at [660, 74] on icon at bounding box center [661, 72] width 6 height 6
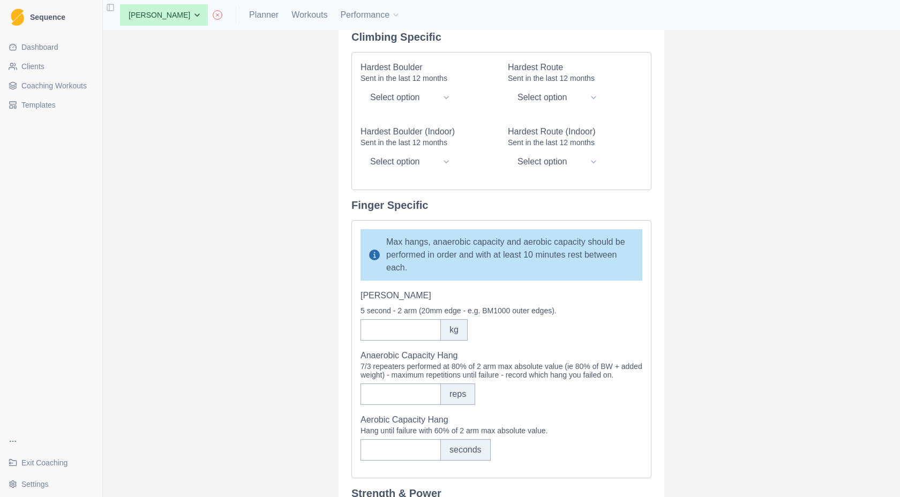
scroll to position [223, 0]
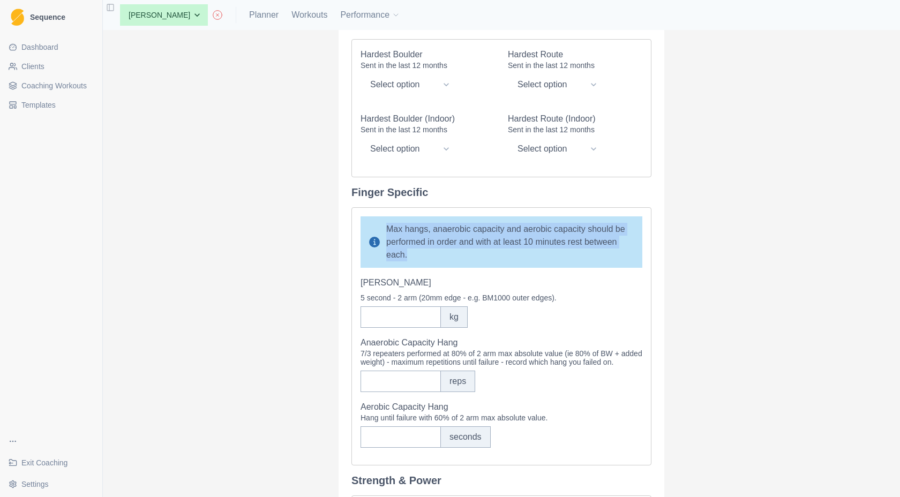
drag, startPoint x: 382, startPoint y: 228, endPoint x: 421, endPoint y: 264, distance: 52.7
click at [421, 264] on div "Max hangs, anaerobic capacity and aerobic capacity should be performed in order…" at bounding box center [502, 241] width 282 height 51
drag, startPoint x: 384, startPoint y: 231, endPoint x: 404, endPoint y: 259, distance: 34.5
click at [404, 259] on div "Max hangs, anaerobic capacity and aerobic capacity should be performed in order…" at bounding box center [502, 241] width 282 height 51
click at [394, 241] on div "Max hangs, anaerobic capacity and aerobic capacity should be performed in order…" at bounding box center [502, 241] width 282 height 51
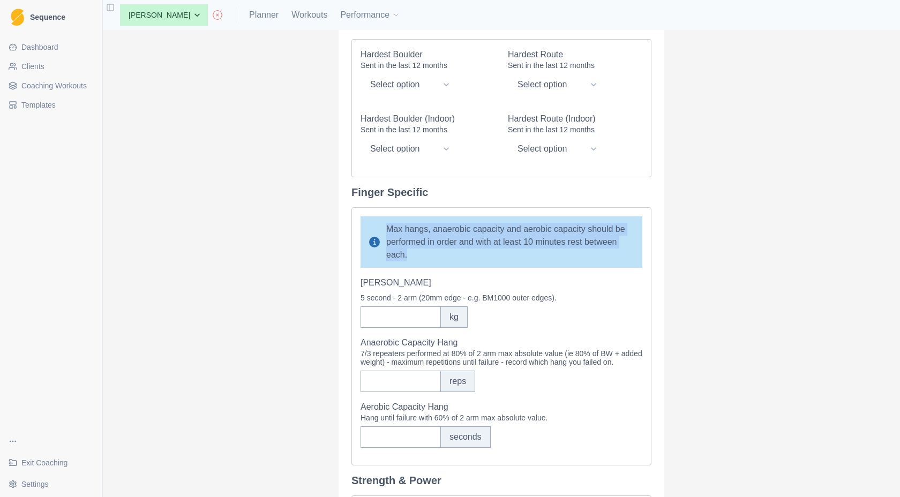
drag, startPoint x: 403, startPoint y: 260, endPoint x: 383, endPoint y: 230, distance: 35.5
click at [383, 230] on div "Max hangs, anaerobic capacity and aerobic capacity should be performed in order…" at bounding box center [502, 241] width 282 height 51
copy div "Max hangs, anaerobic capacity and aerobic capacity should be performed in order…"
click at [489, 309] on div "kg" at bounding box center [502, 316] width 282 height 21
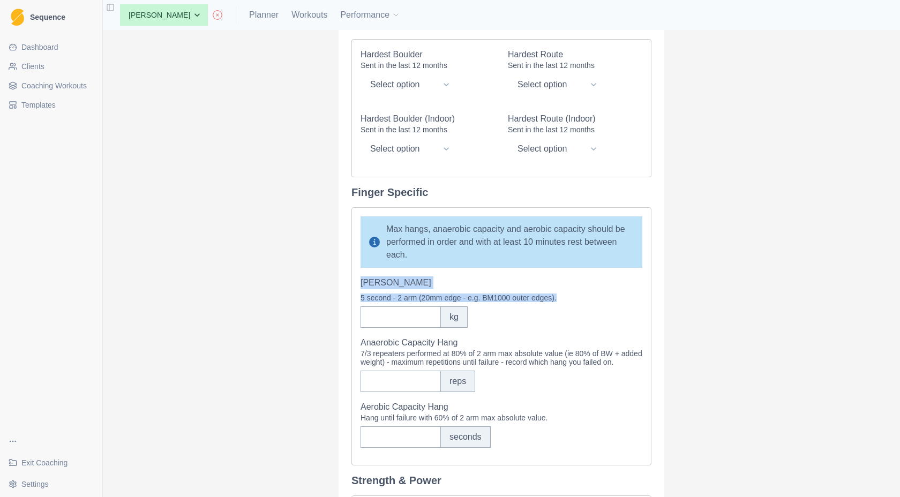
drag, startPoint x: 358, startPoint y: 284, endPoint x: 577, endPoint y: 300, distance: 218.7
click at [577, 300] on div "Max Hang 5 second - 2 arm (20mm edge - e.g. BM1000 outer edges). kg" at bounding box center [502, 301] width 282 height 51
copy div "Max Hang 5 second - 2 arm (20mm edge - e.g. BM1000 outer edges)."
click at [503, 339] on label "Anaerobic Capacity Hang" at bounding box center [498, 343] width 275 height 13
click at [441, 371] on input "Anaerobic Capacity Hang" at bounding box center [401, 381] width 80 height 21
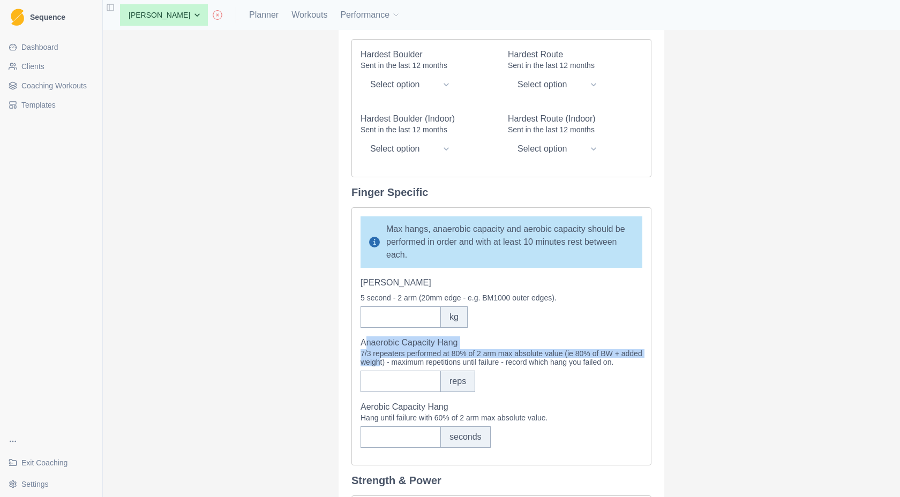
drag, startPoint x: 360, startPoint y: 345, endPoint x: 399, endPoint y: 364, distance: 44.3
click at [399, 364] on div "Anaerobic Capacity Hang 7/3 repeaters performed at 80% of 2 arm max absolute va…" at bounding box center [502, 365] width 282 height 56
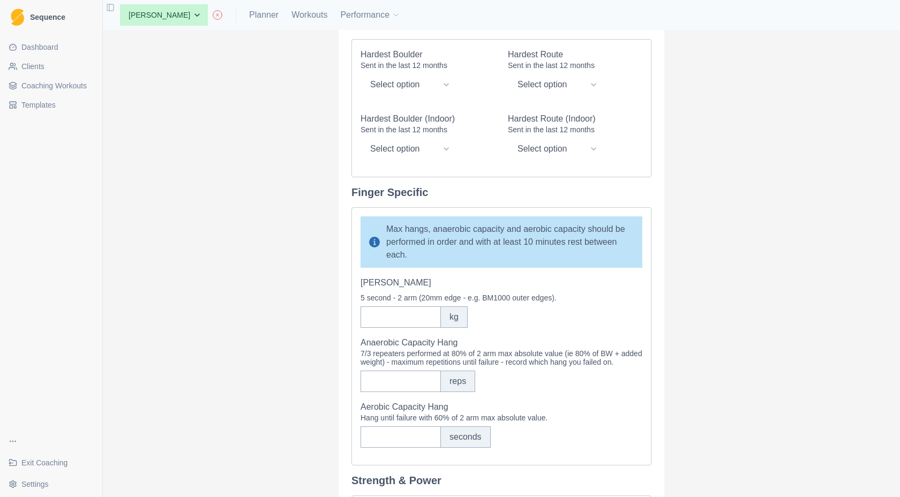
click at [361, 342] on label "Anaerobic Capacity Hang" at bounding box center [498, 343] width 275 height 13
click at [361, 371] on input "Anaerobic Capacity Hang" at bounding box center [401, 381] width 80 height 21
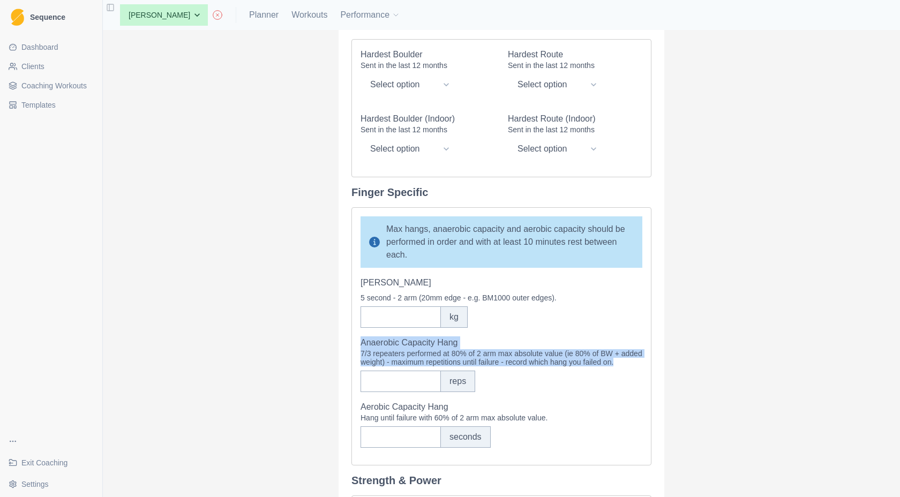
drag, startPoint x: 356, startPoint y: 342, endPoint x: 376, endPoint y: 374, distance: 37.8
click at [376, 374] on div "Anaerobic Capacity Hang 7/3 repeaters performed at 80% of 2 arm max absolute va…" at bounding box center [502, 365] width 282 height 56
copy div "Anaerobic Capacity Hang 7/3 repeaters performed at 80% of 2 arm max absolute va…"
click at [526, 367] on div "7/3 repeaters performed at 80% of 2 arm max absolute value (ie 80% of BW + adde…" at bounding box center [502, 357] width 282 height 17
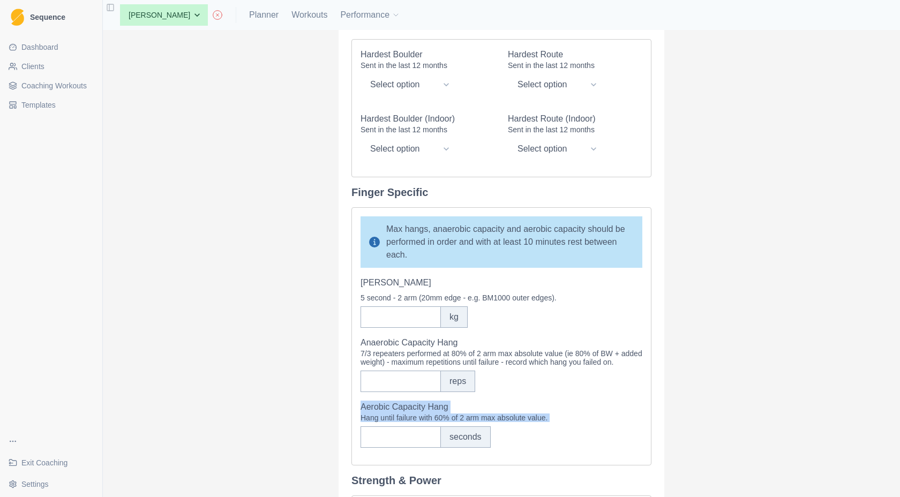
drag, startPoint x: 357, startPoint y: 417, endPoint x: 554, endPoint y: 435, distance: 197.4
click at [554, 435] on div "Aerobic Capacity Hang Hang until failure with 60% of 2 arm max absolute value. …" at bounding box center [502, 424] width 282 height 47
copy div "Aerobic Capacity Hang Hang until failure with 60% of 2 arm max absolute value."
click at [512, 392] on div "reps" at bounding box center [502, 381] width 282 height 21
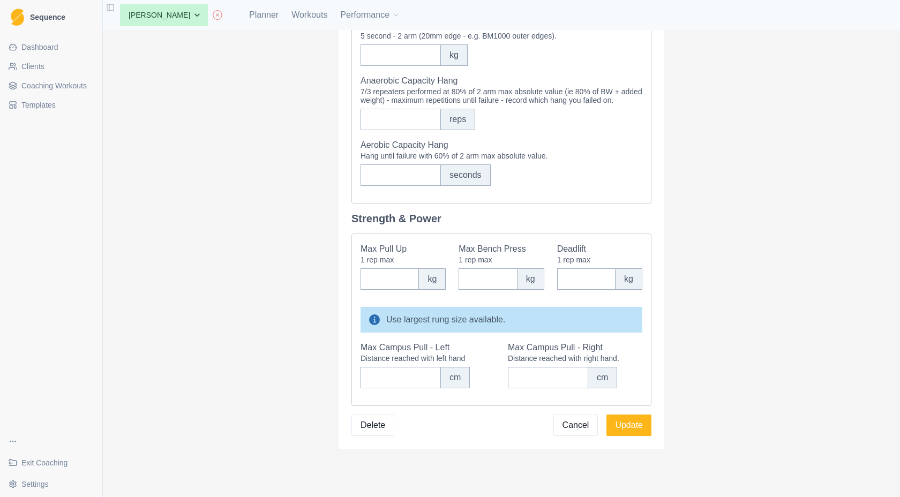
scroll to position [488, 0]
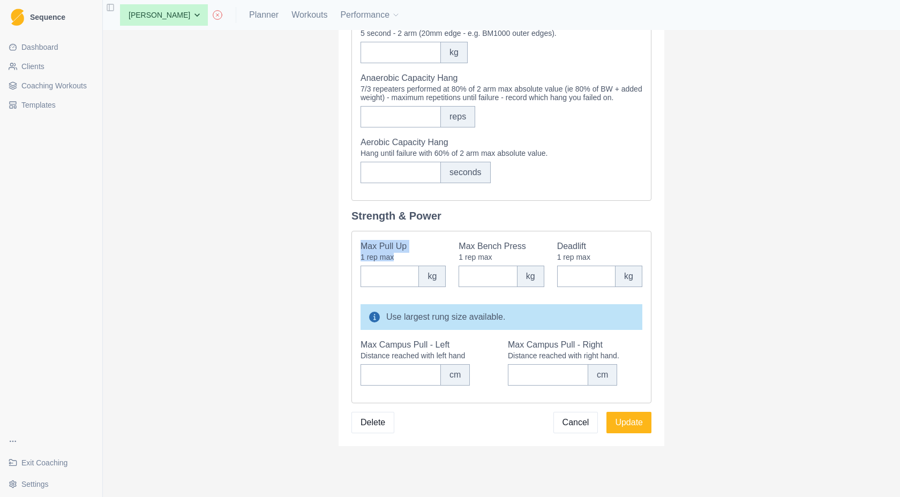
drag, startPoint x: 356, startPoint y: 253, endPoint x: 390, endPoint y: 265, distance: 35.6
click at [390, 265] on div "Max Pull Up 1 rep max kg Max Bench Press 1 rep max kg Deadlift 1 rep max kg Use…" at bounding box center [502, 317] width 300 height 173
copy div "Max Pull Up 1 rep max"
drag, startPoint x: 455, startPoint y: 257, endPoint x: 495, endPoint y: 268, distance: 41.1
click at [495, 268] on div "Max Bench Press 1 rep max kg" at bounding box center [501, 263] width 85 height 47
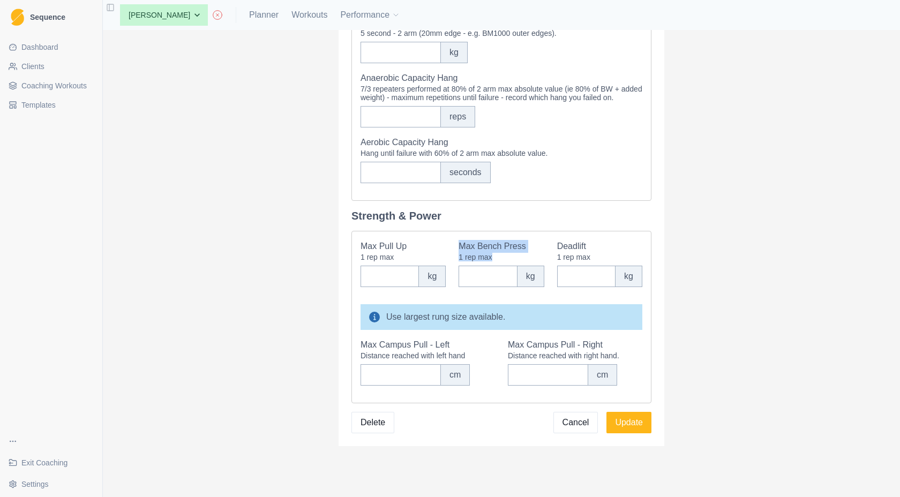
copy div "Max Bench Press 1 rep max"
drag, startPoint x: 552, startPoint y: 257, endPoint x: 587, endPoint y: 267, distance: 36.7
click at [587, 267] on div "Max Pull Up 1 rep max kg Max Bench Press 1 rep max kg Deadlift 1 rep max kg" at bounding box center [502, 263] width 282 height 47
copy div "Deadlift 1 rep max"
click at [399, 352] on label "Max Campus Pull - Left" at bounding box center [425, 345] width 128 height 13
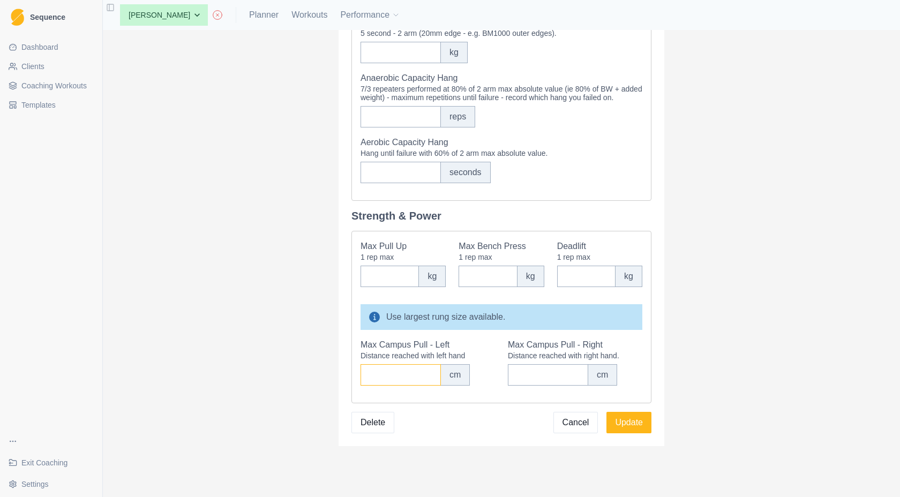
click at [399, 364] on input "Max Campus Pull - Left" at bounding box center [401, 374] width 80 height 21
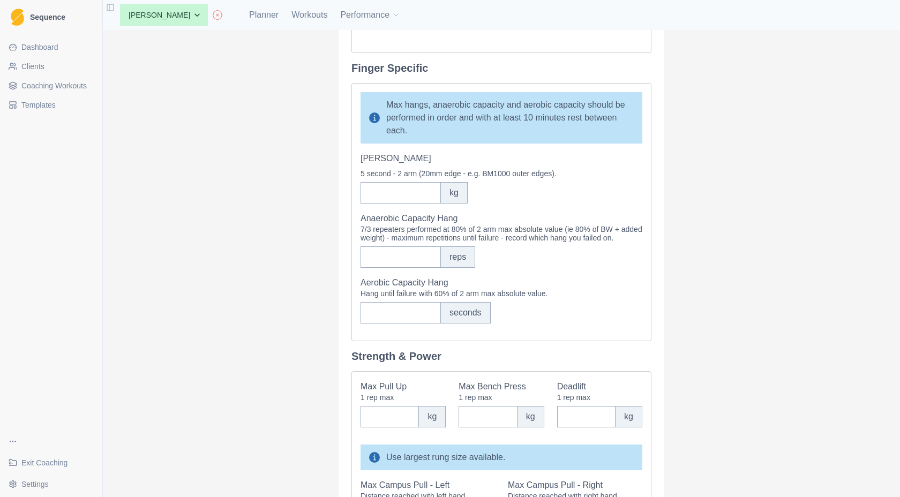
scroll to position [272, 0]
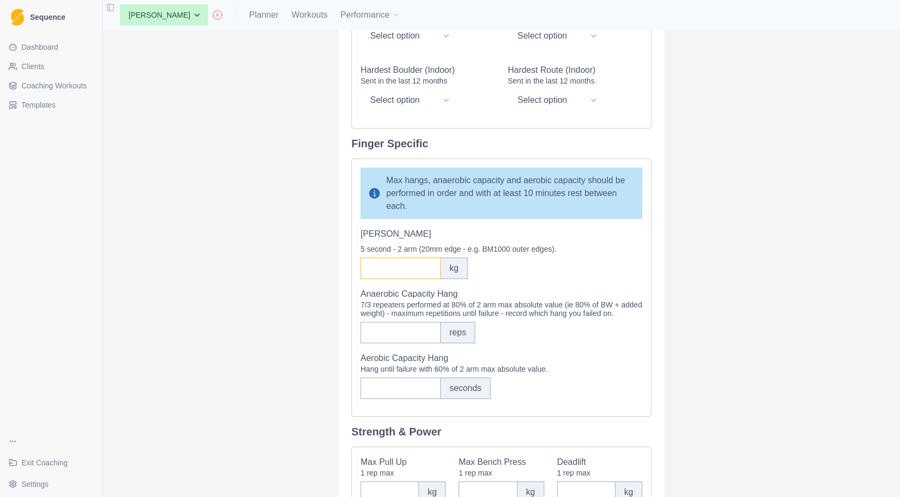
click at [380, 273] on input "[PERSON_NAME]" at bounding box center [401, 268] width 80 height 21
